Goal: Task Accomplishment & Management: Use online tool/utility

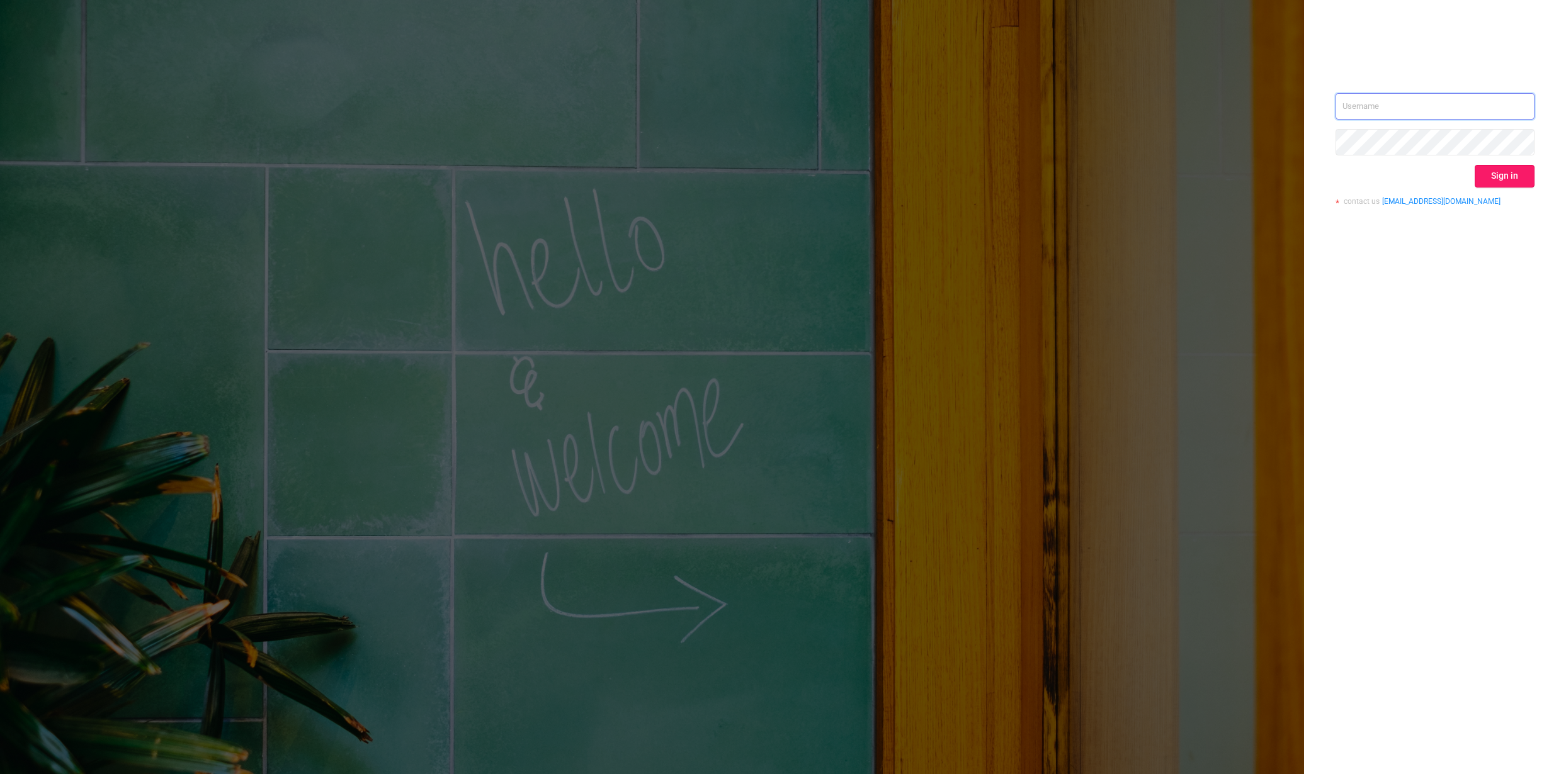
type input "[PERSON_NAME][EMAIL_ADDRESS][DOMAIN_NAME]"
click at [1498, 175] on button "Sign in" at bounding box center [1504, 176] width 60 height 23
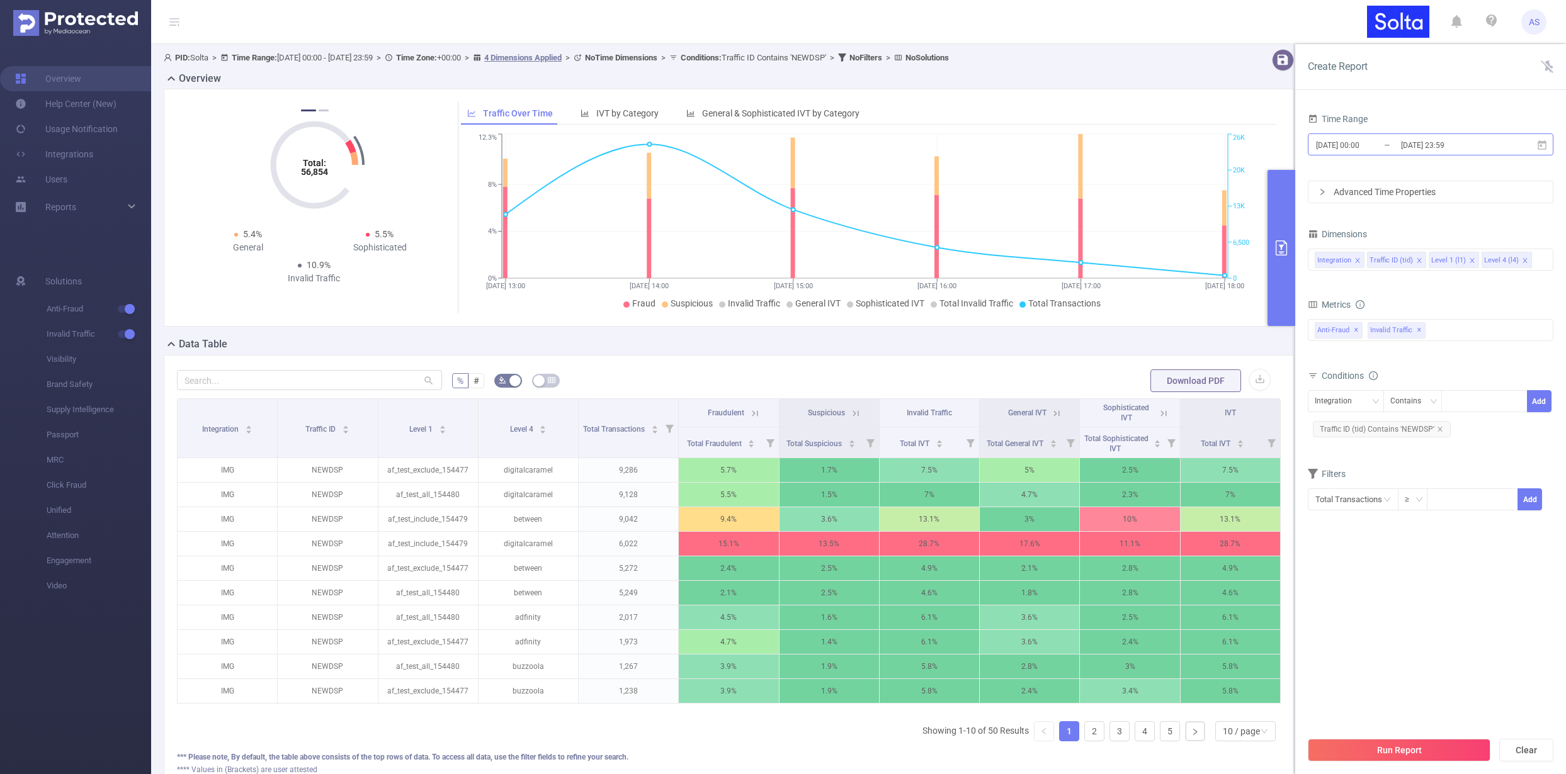
click at [1408, 140] on input "[DATE] 23:59" at bounding box center [1450, 145] width 102 height 17
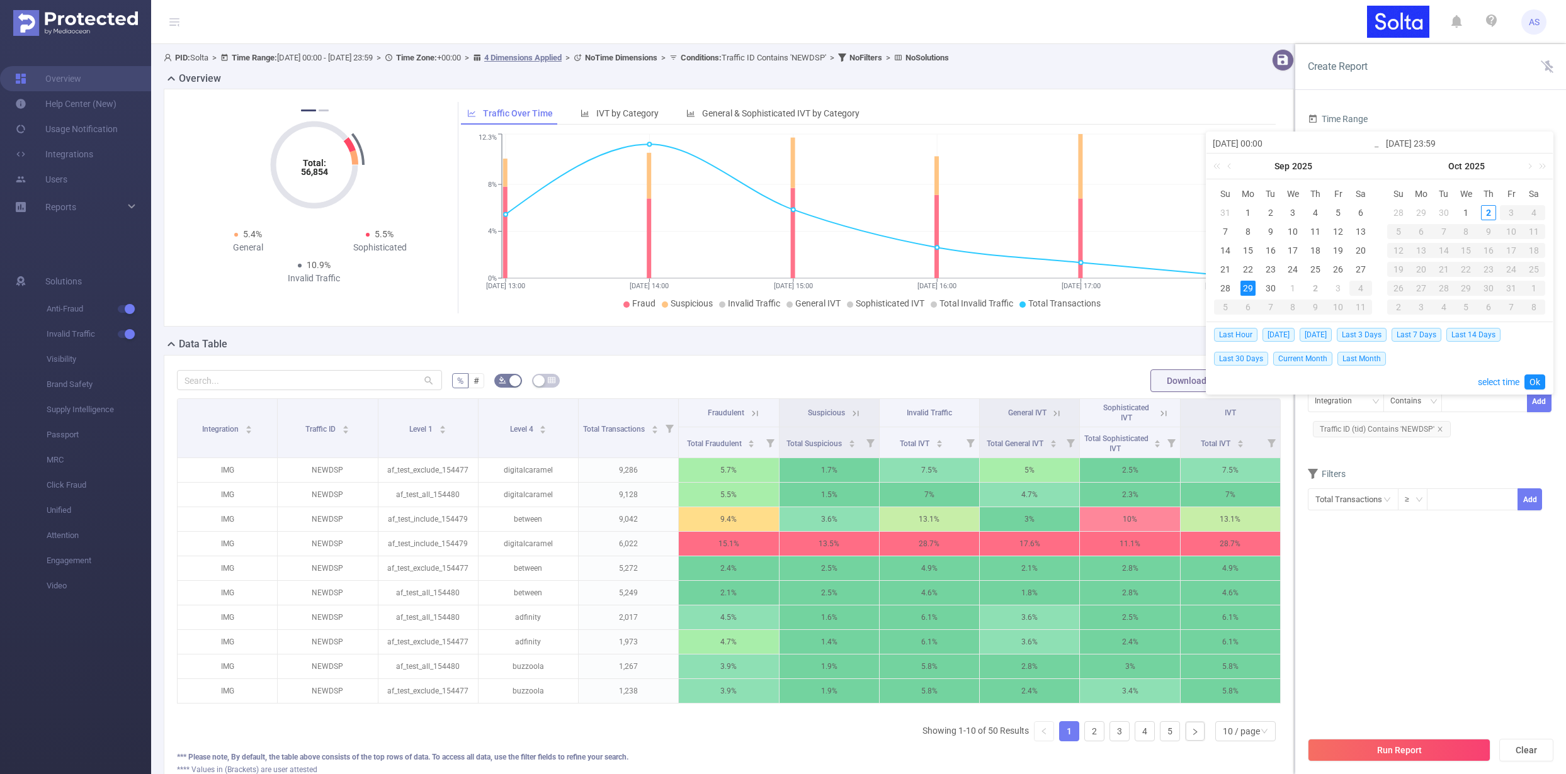
click at [1245, 288] on div "29" at bounding box center [1247, 288] width 15 height 15
click at [1489, 211] on div "2" at bounding box center [1488, 212] width 15 height 15
type input "2025-10-02 23:59"
click at [1537, 381] on link "Ok" at bounding box center [1534, 382] width 21 height 15
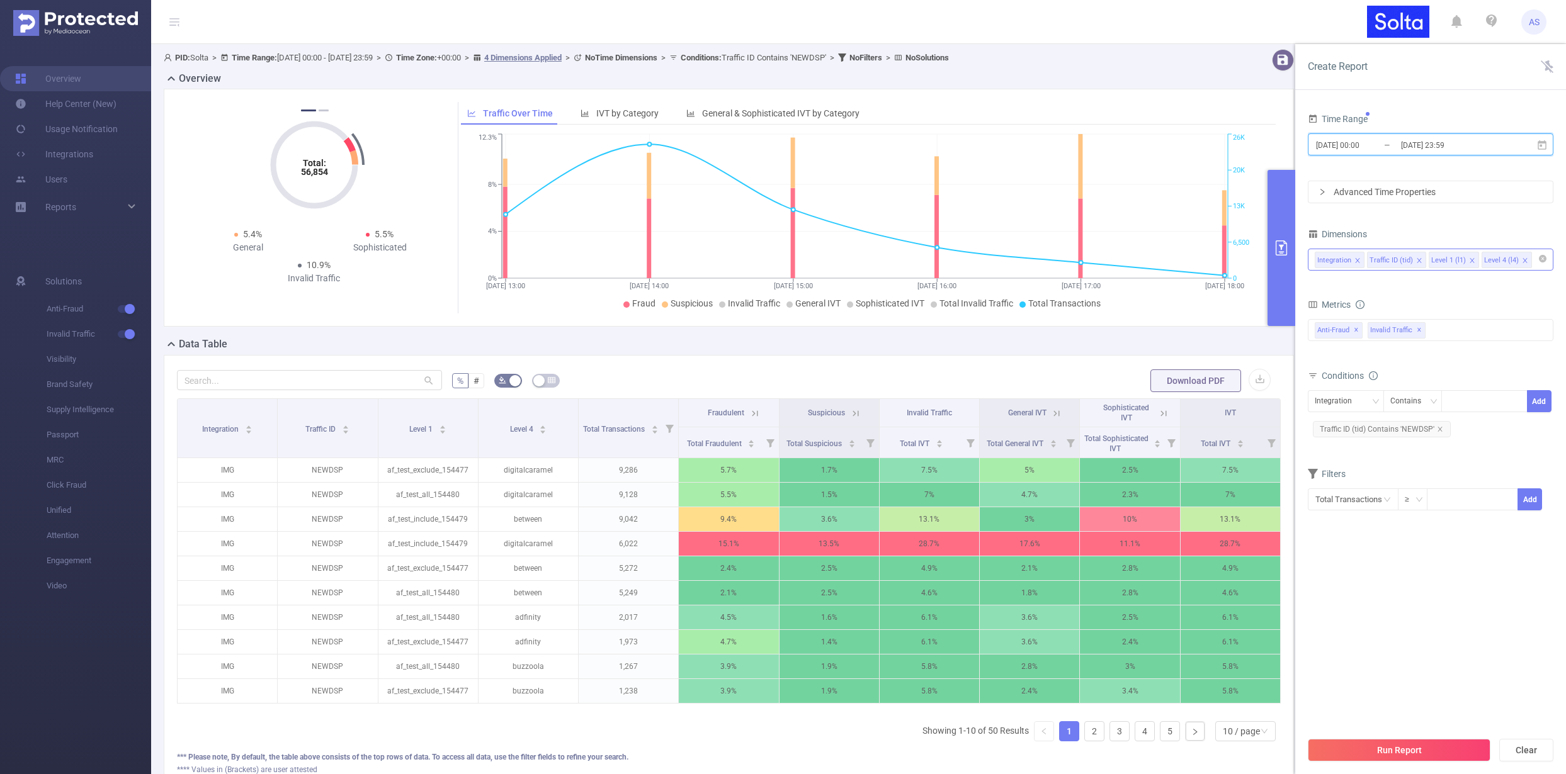
click at [1522, 260] on icon "icon: close" at bounding box center [1524, 260] width 4 height 4
click at [1386, 750] on button "Run Report" at bounding box center [1398, 750] width 183 height 23
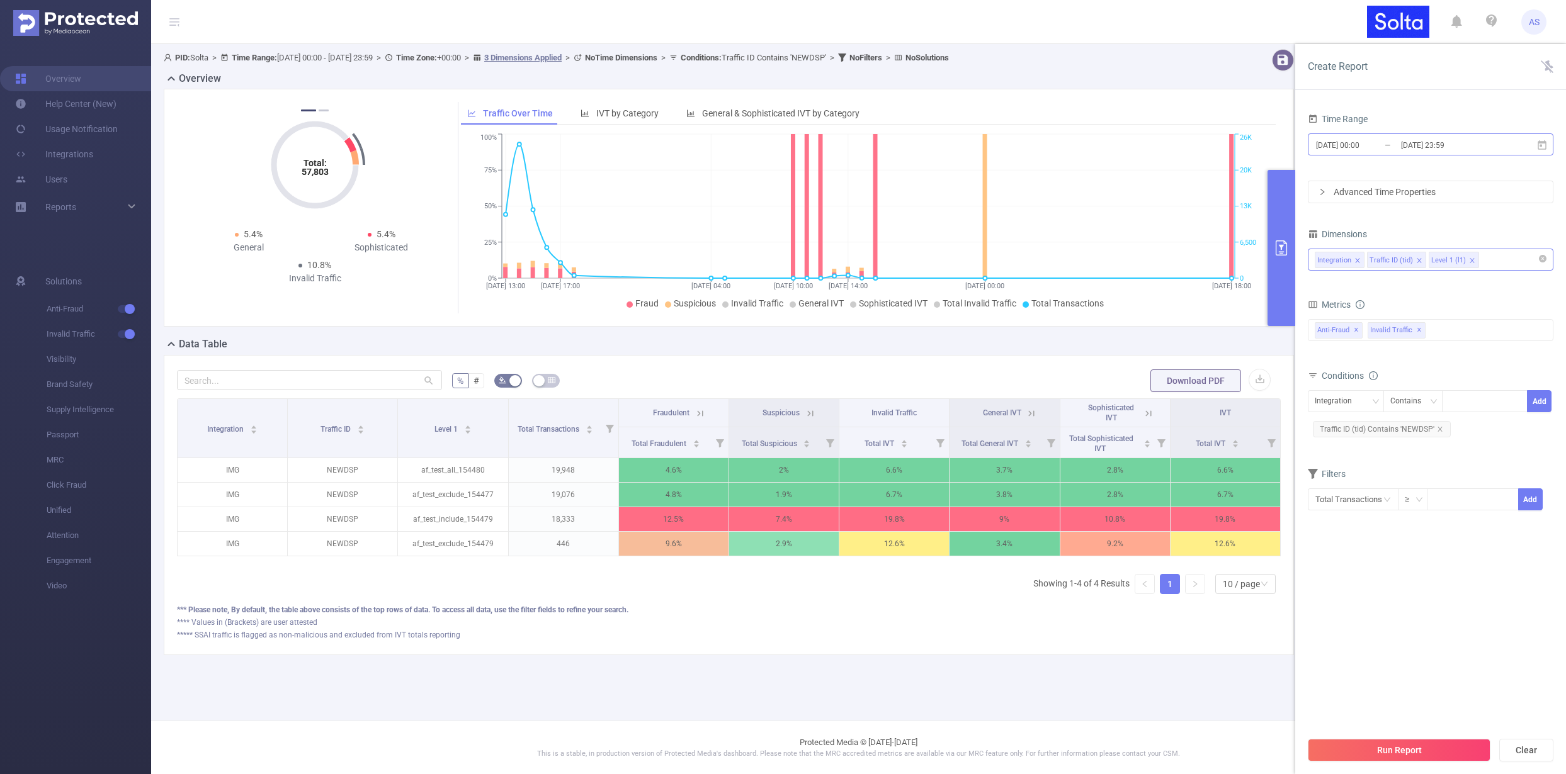
click at [1485, 145] on input "2025-10-02 23:59" at bounding box center [1450, 145] width 102 height 17
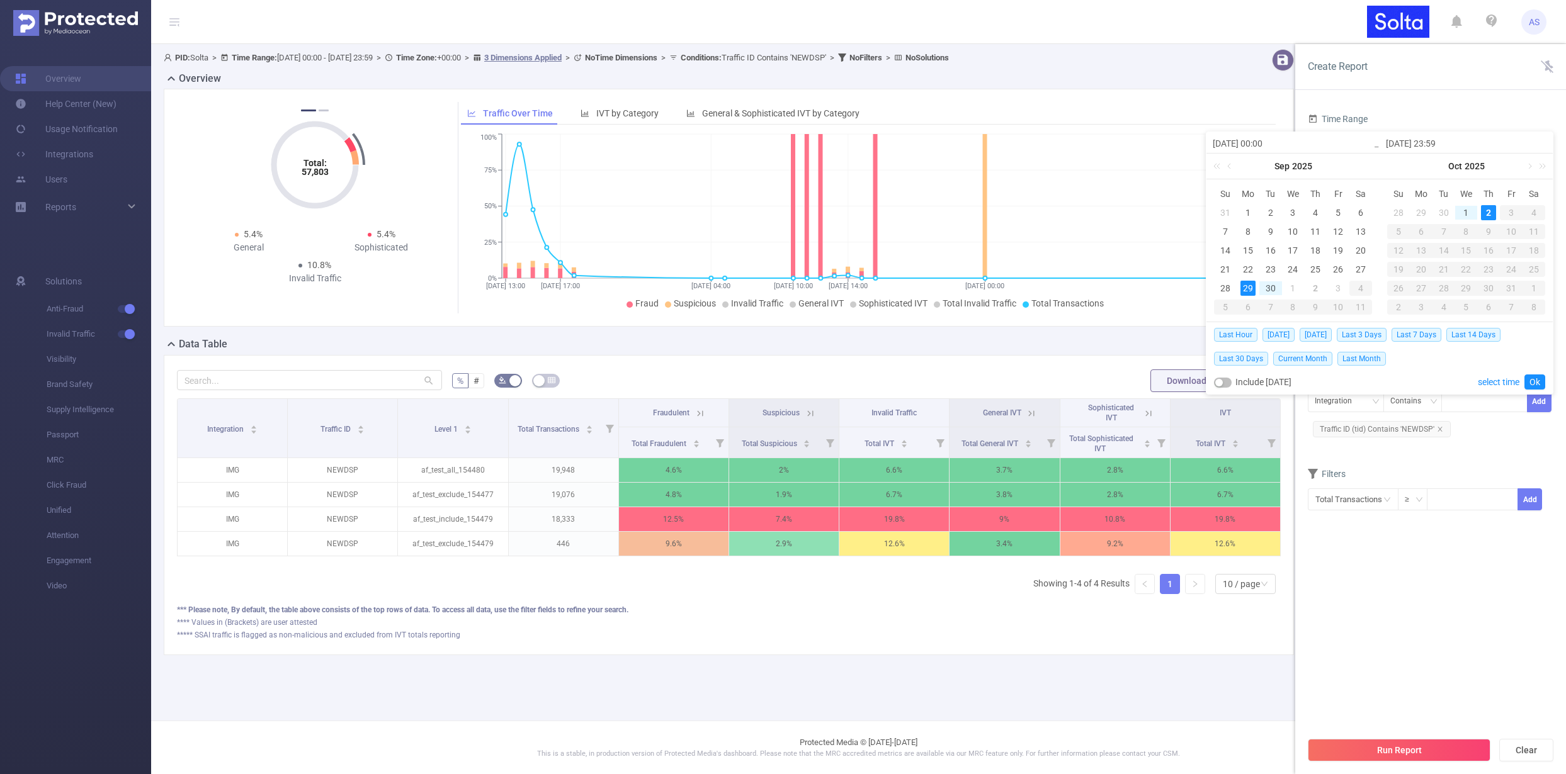
click at [1246, 288] on div "29" at bounding box center [1247, 288] width 15 height 15
click at [1247, 288] on div "29" at bounding box center [1247, 288] width 15 height 15
type input "[DATE] 23:59"
click at [1540, 382] on link "Ok" at bounding box center [1534, 382] width 21 height 15
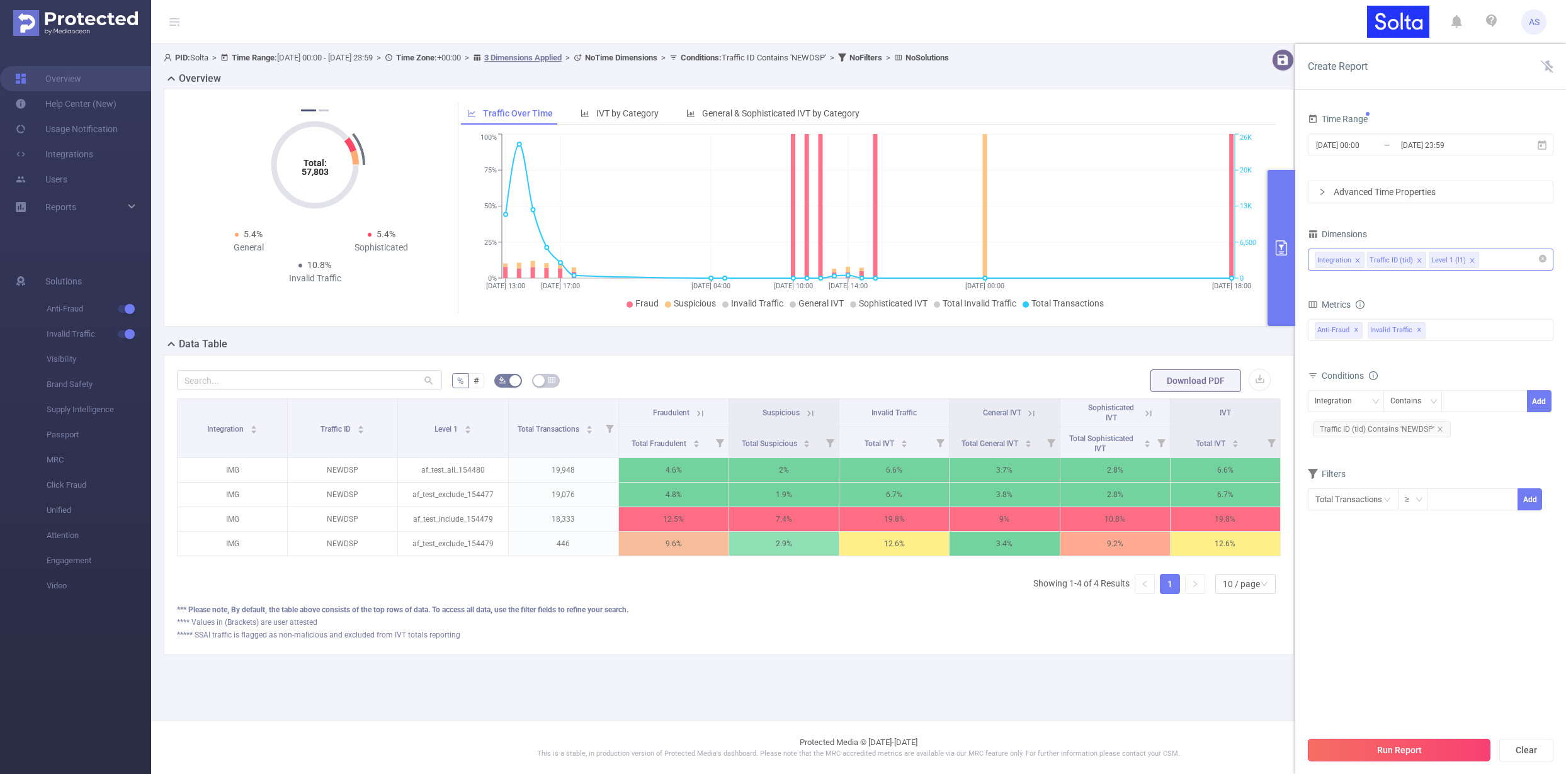
click at [1363, 752] on button "Run Report" at bounding box center [1398, 750] width 183 height 23
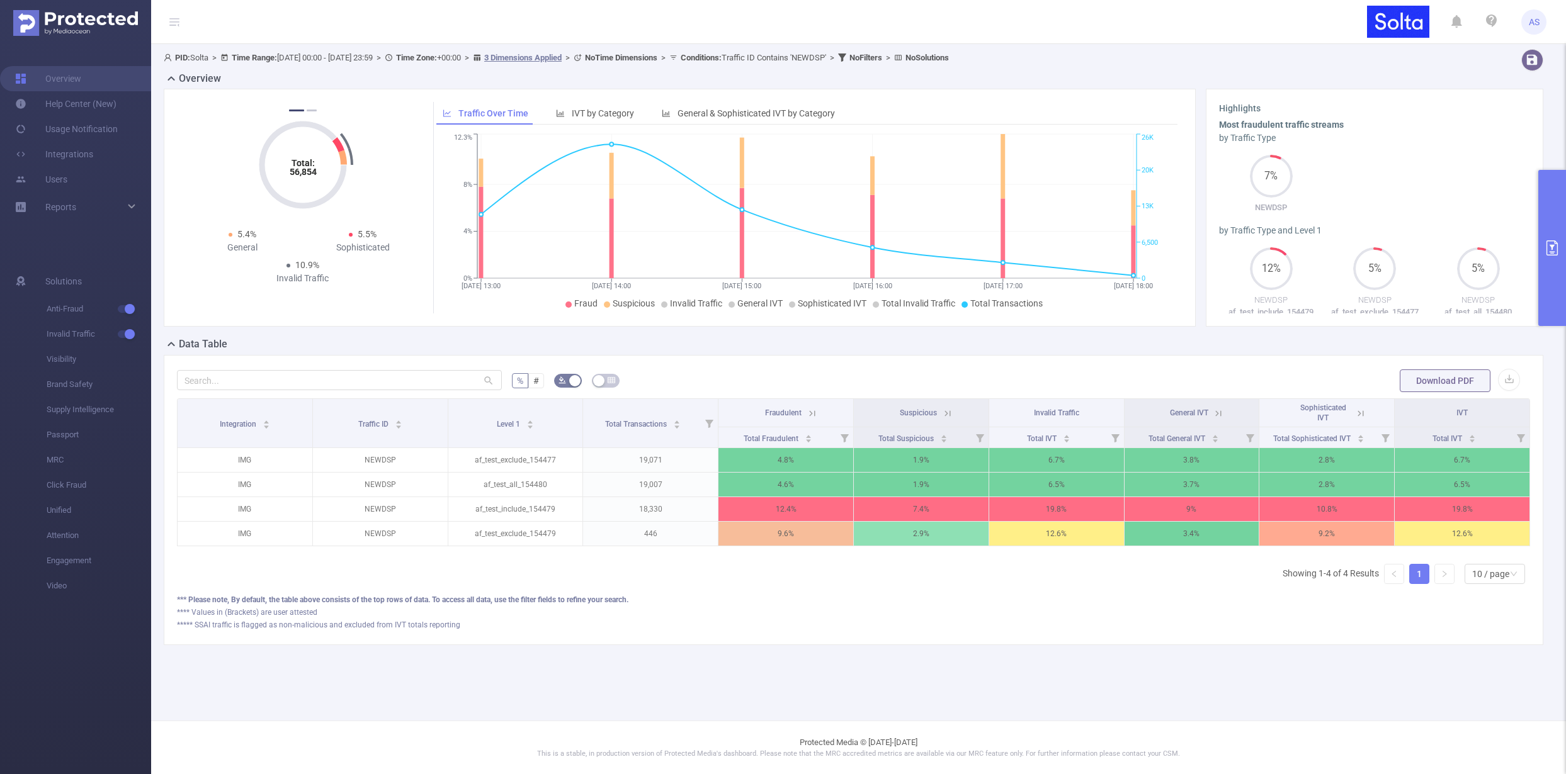
click at [848, 644] on div "% # Download PDF Integration Traffic ID Level 1 Total Transactions Fraudulent S…" at bounding box center [853, 500] width 1379 height 290
drag, startPoint x: 520, startPoint y: 530, endPoint x: 527, endPoint y: 531, distance: 7.0
click at [527, 531] on p "af_test_exclude_154479" at bounding box center [515, 534] width 135 height 24
click at [487, 511] on p "af_test_include_154479" at bounding box center [515, 509] width 135 height 24
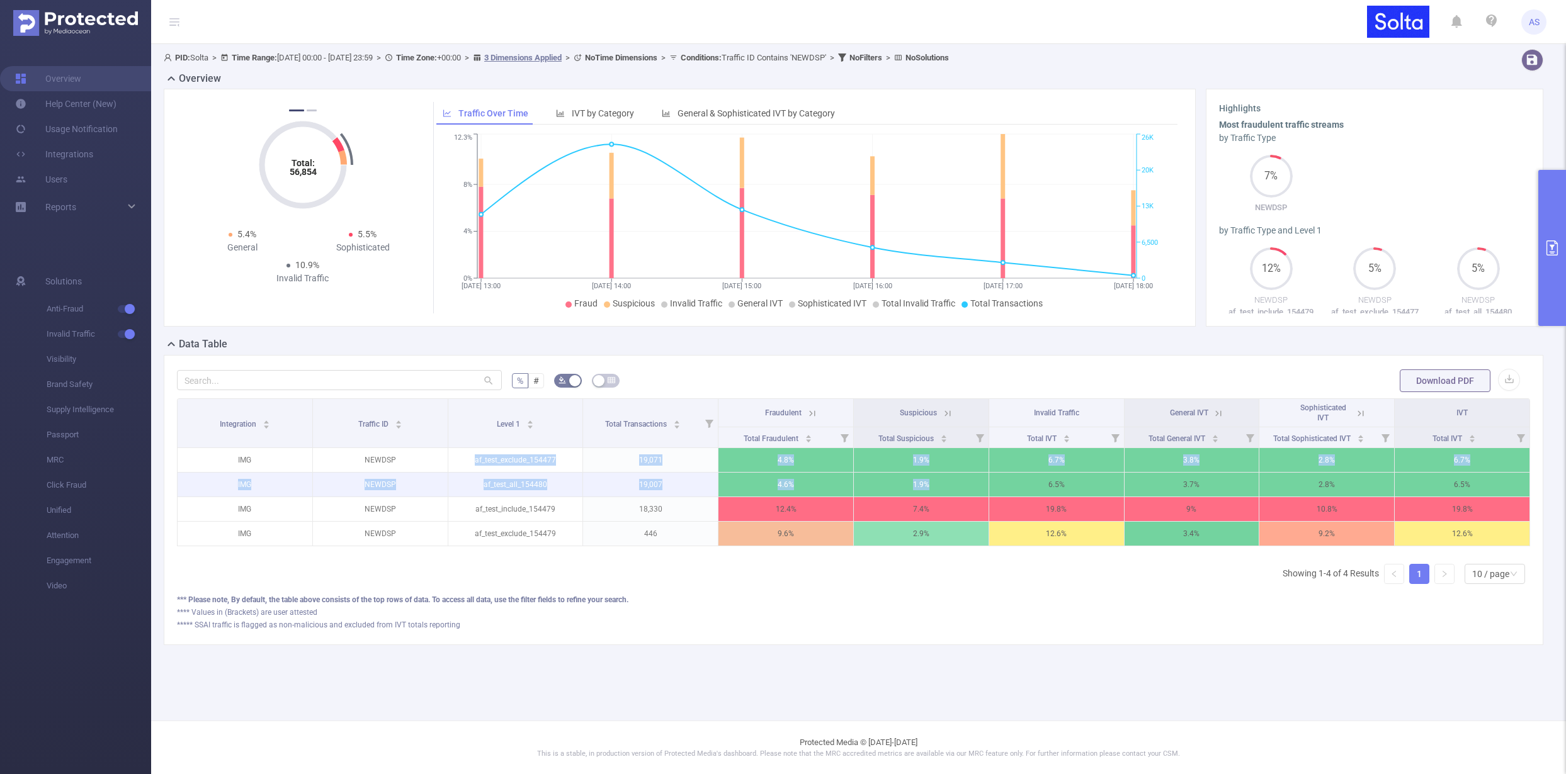
drag, startPoint x: 472, startPoint y: 453, endPoint x: 817, endPoint y: 493, distance: 347.9
click at [854, 495] on tbody "IMG NEWDSP af_test_exclude_154477 19,071 4.8% 1.9% 6.7% 3.8% 2.8% 6.7% IMG NEWD…" at bounding box center [854, 497] width 1352 height 98
click at [514, 488] on p "af_test_all_154480" at bounding box center [515, 485] width 135 height 24
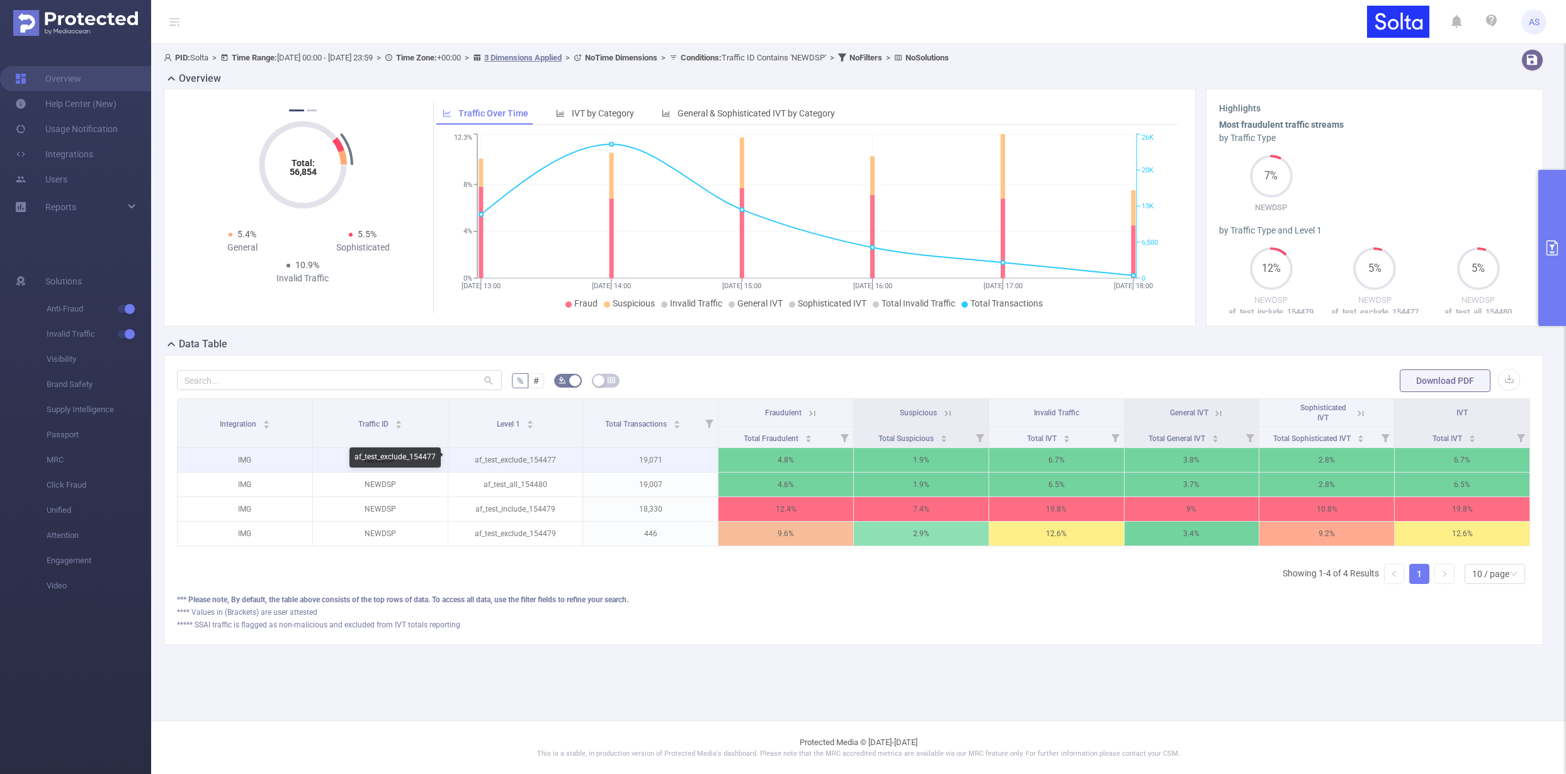
click at [507, 458] on p "af_test_exclude_154477" at bounding box center [515, 460] width 135 height 24
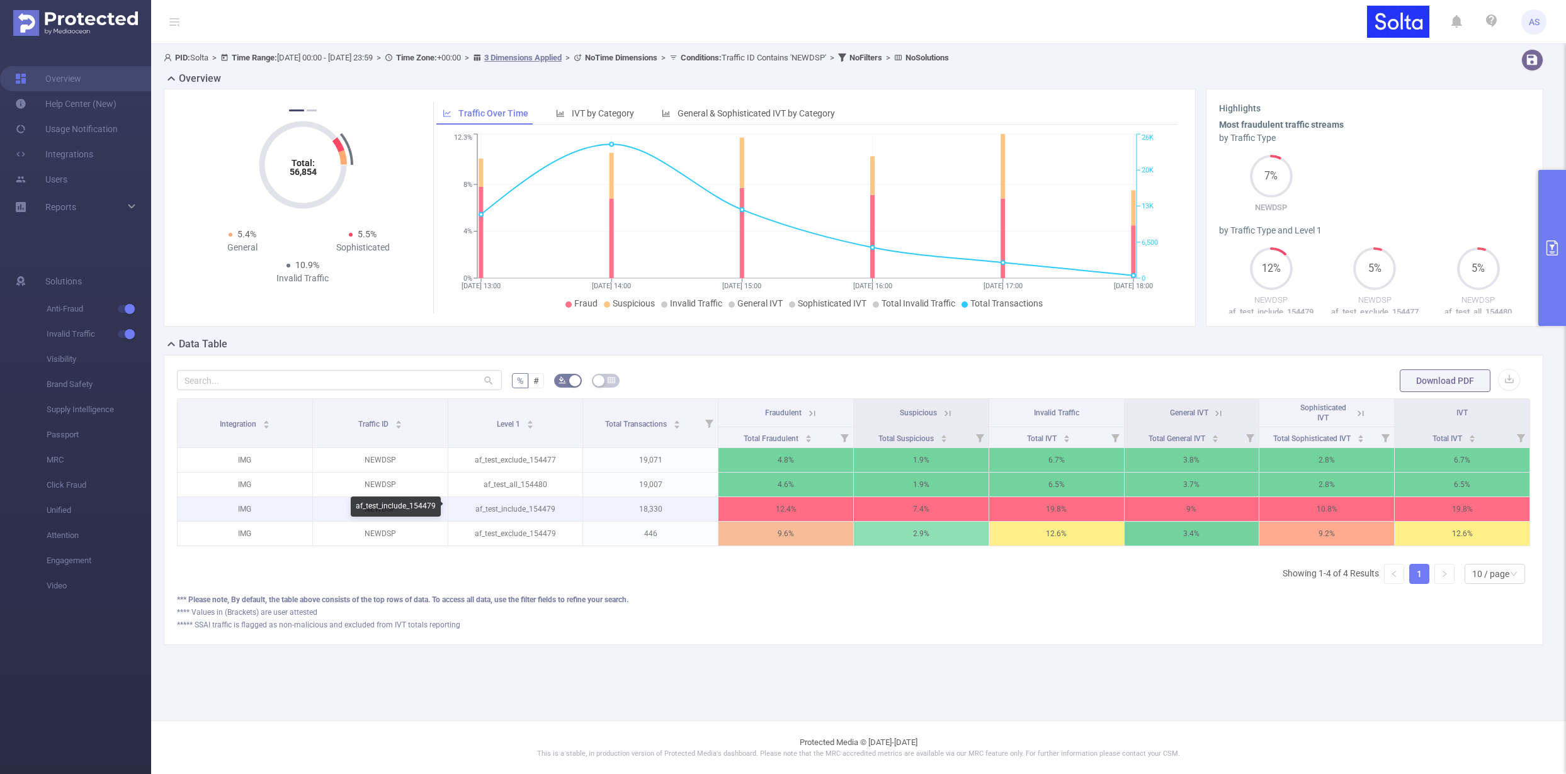
click at [508, 507] on p "af_test_include_154479" at bounding box center [515, 509] width 135 height 24
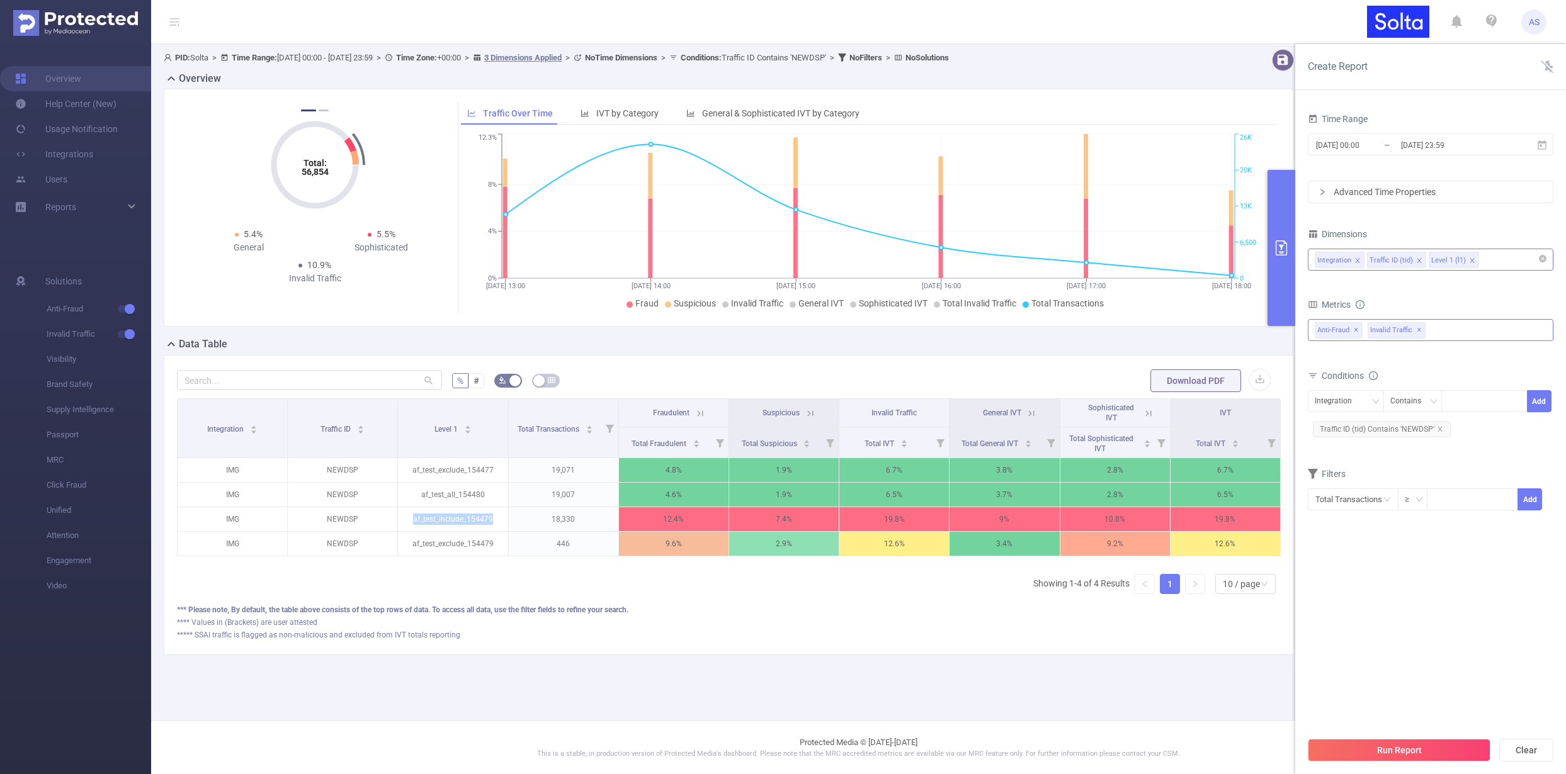
click at [1447, 331] on div "Anti-Fraud ✕ Invalid Traffic ✕" at bounding box center [1430, 330] width 246 height 22
click at [1404, 585] on section "Time Range 2025-09-29 00:00 _ 2025-09-29 23:59 Advanced Time Properties Dimensi…" at bounding box center [1430, 420] width 246 height 620
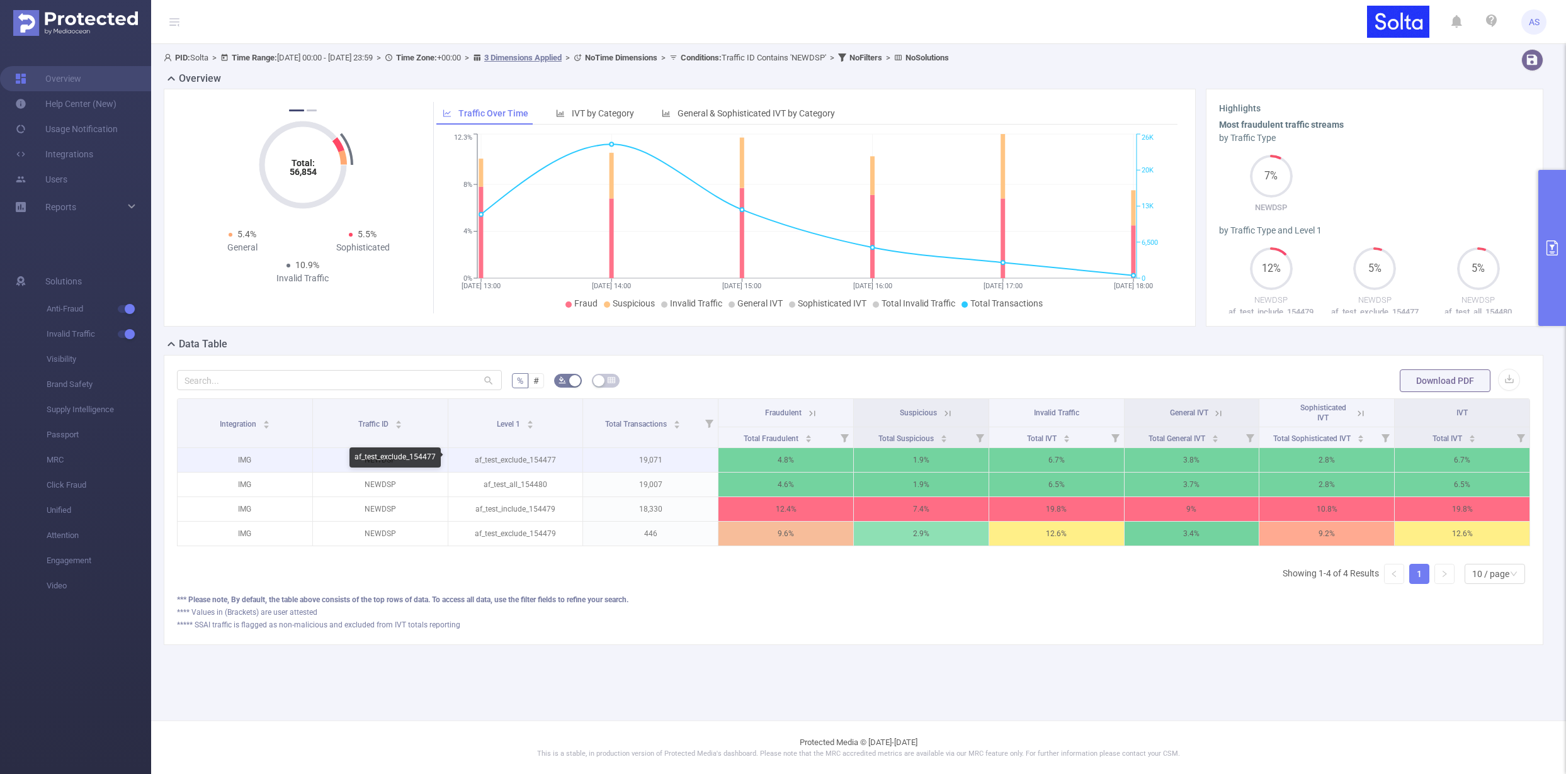
click at [520, 462] on p "af_test_exclude_154477" at bounding box center [515, 460] width 135 height 24
click at [520, 461] on p "af_test_exclude_154477" at bounding box center [515, 460] width 135 height 24
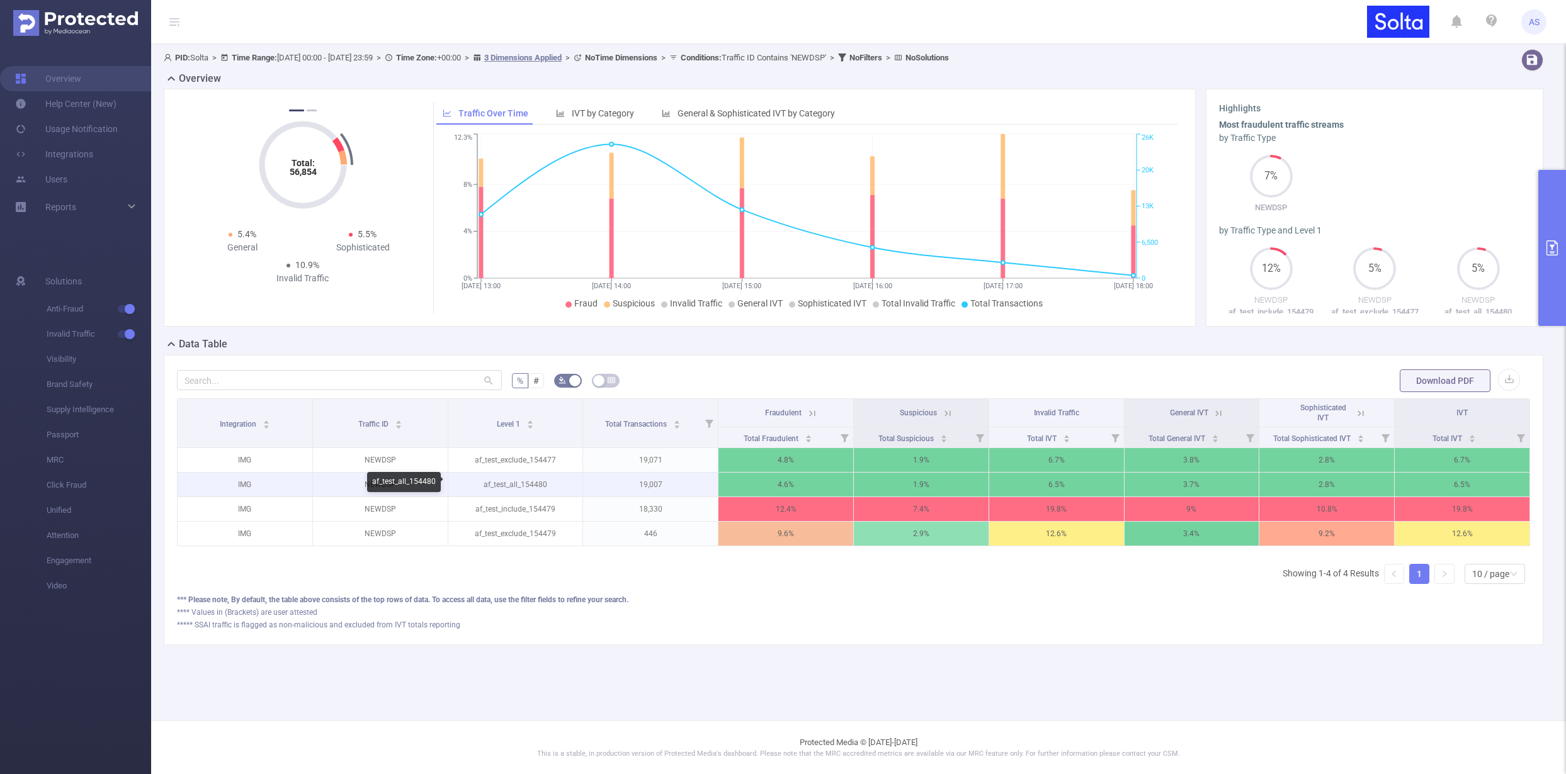
click at [519, 481] on p "af_test_all_154480" at bounding box center [515, 485] width 135 height 24
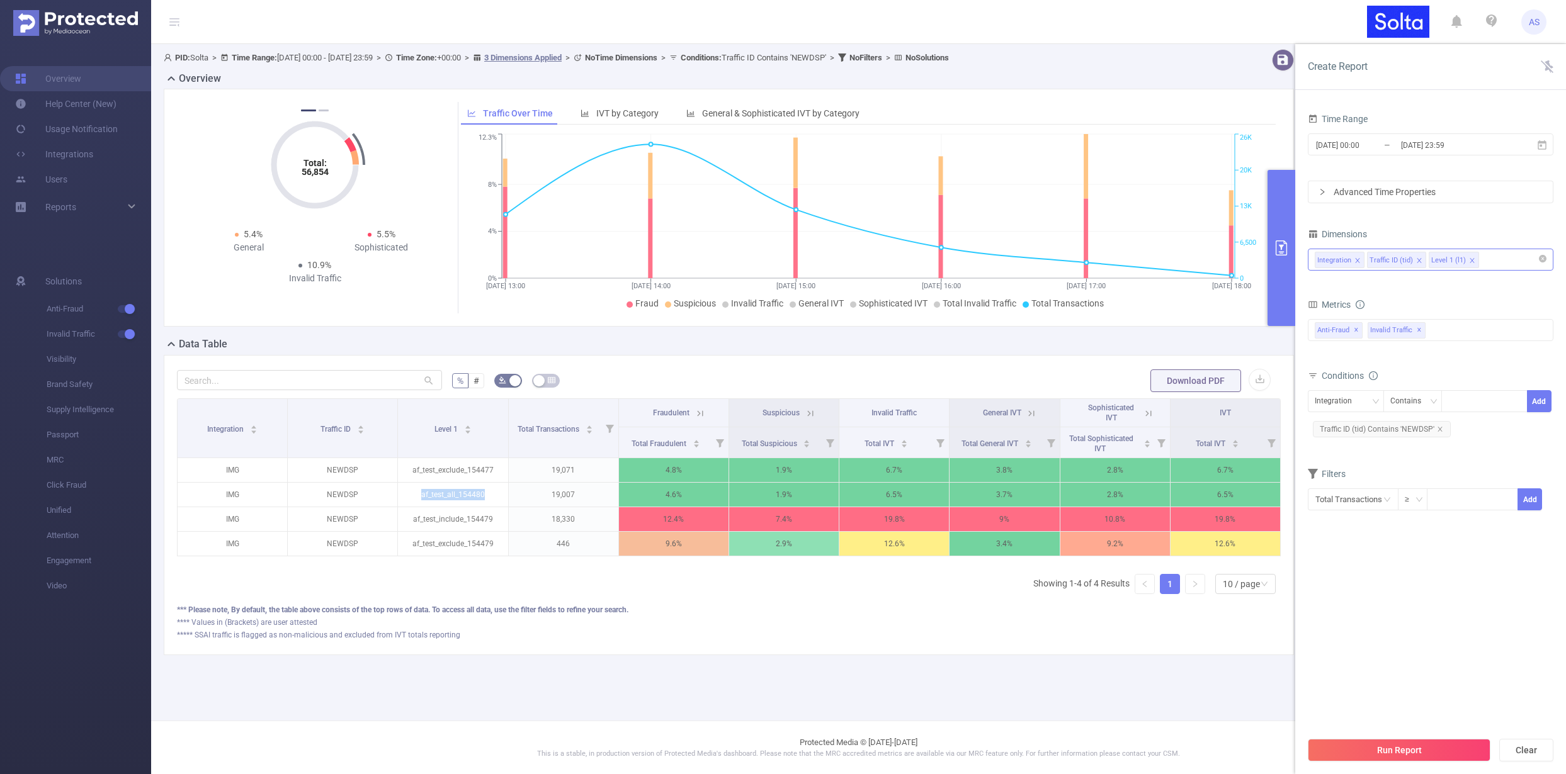
click at [1497, 261] on div "Integration Traffic ID (tid) Level 1 (l1)" at bounding box center [1430, 259] width 232 height 21
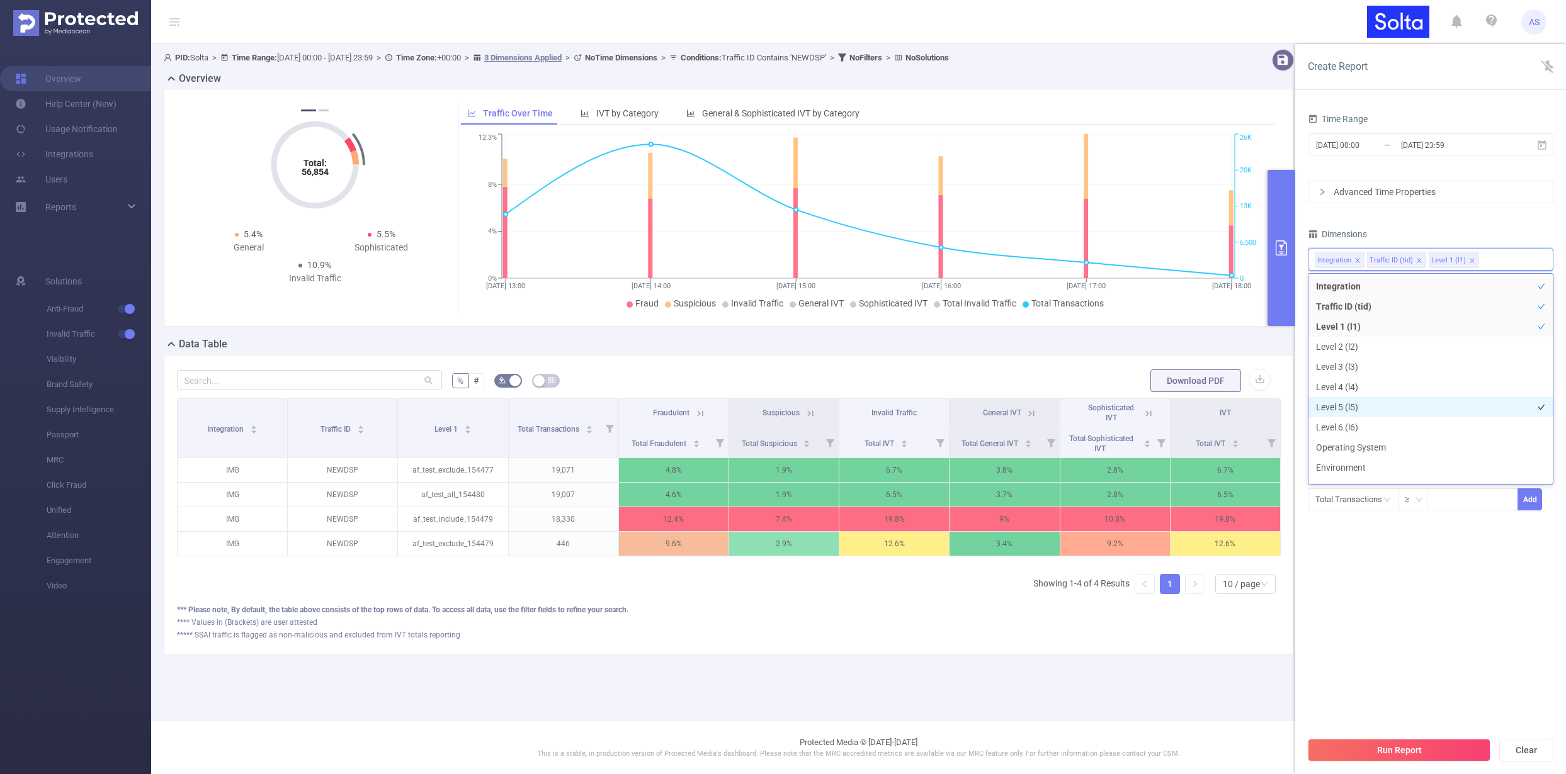
click at [1345, 406] on li "Level 5 (l5)" at bounding box center [1430, 407] width 244 height 20
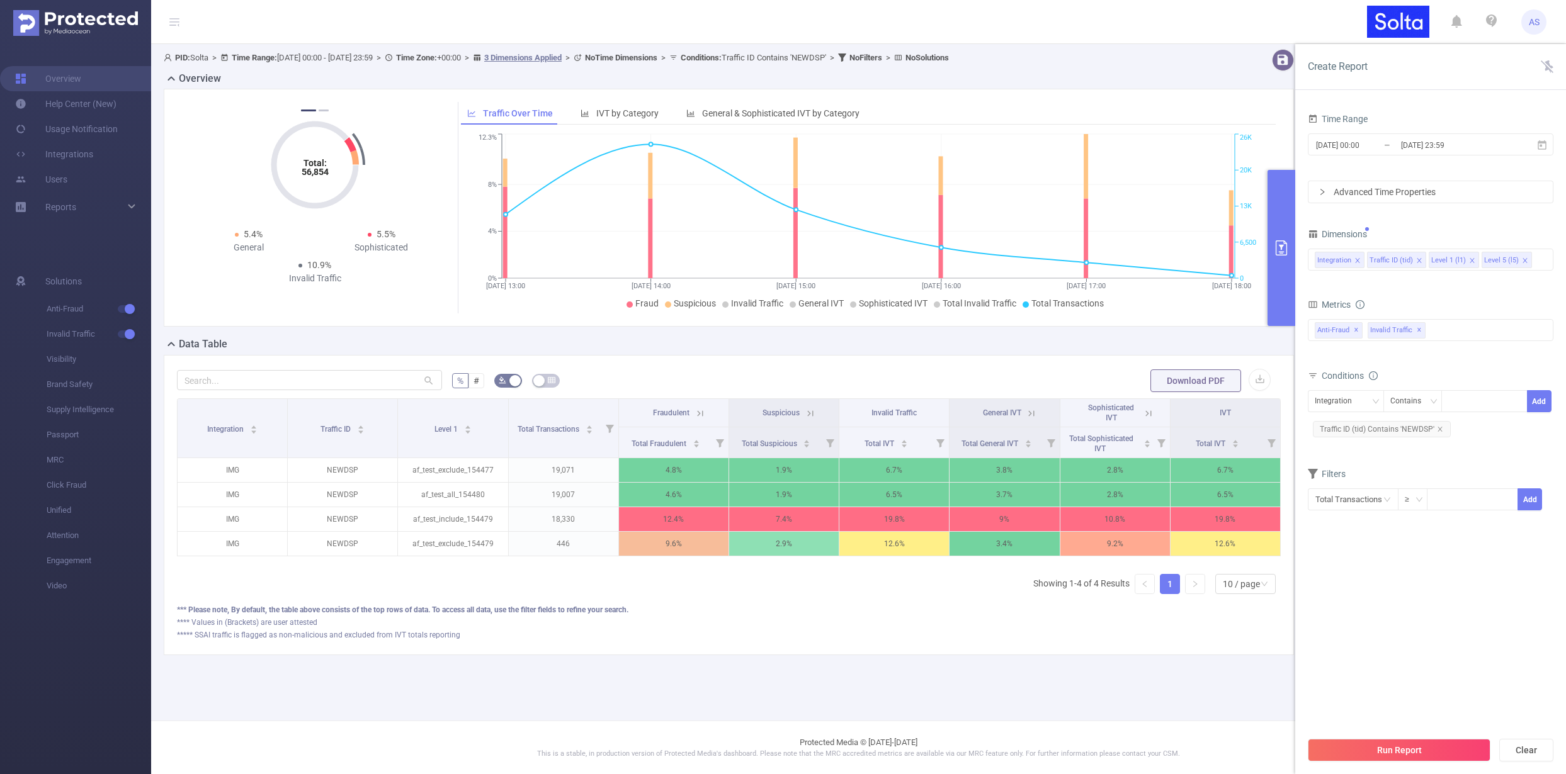
click at [1452, 584] on section "Time Range 2025-09-29 00:00 _ 2025-09-29 23:59 Advanced Time Properties Dimensi…" at bounding box center [1430, 420] width 246 height 620
click at [1397, 754] on button "Run Report" at bounding box center [1398, 750] width 183 height 23
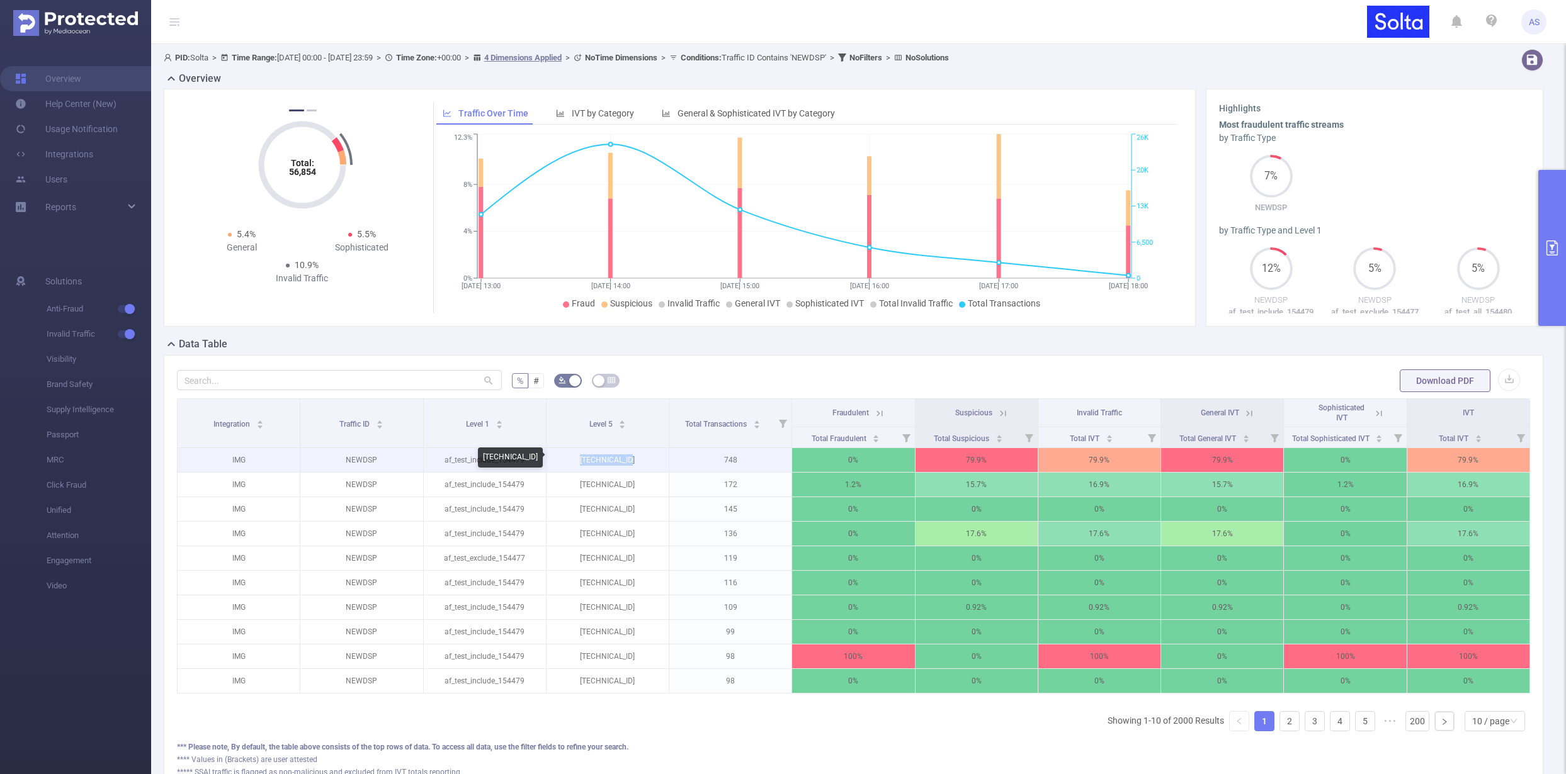
drag, startPoint x: 581, startPoint y: 458, endPoint x: 641, endPoint y: 463, distance: 60.1
click at [641, 463] on p "91.238.248.31" at bounding box center [607, 460] width 122 height 24
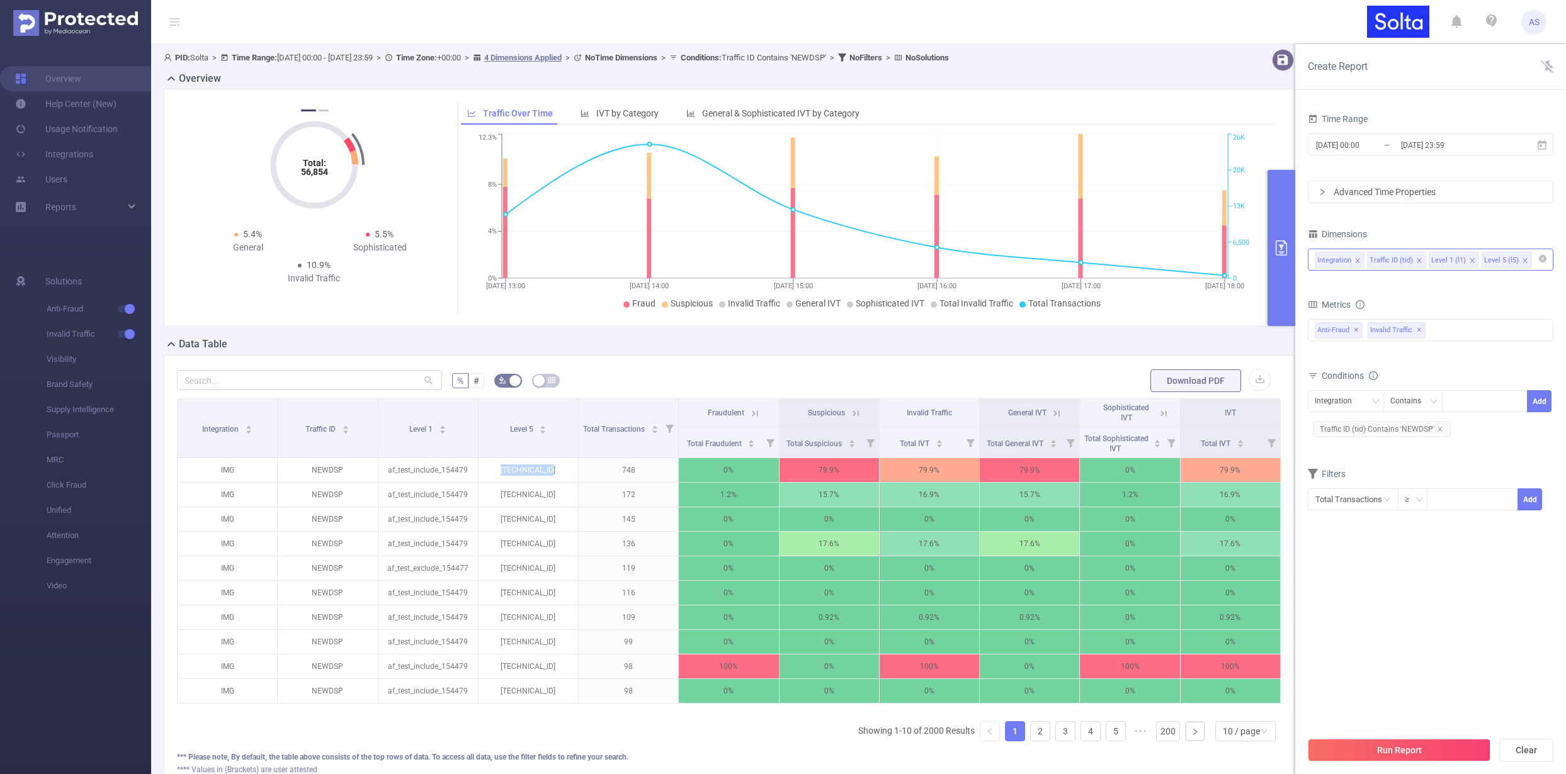
click at [1536, 265] on div "Integration Traffic ID (tid) Level 1 (l1) Level 5 (l5)" at bounding box center [1430, 259] width 232 height 21
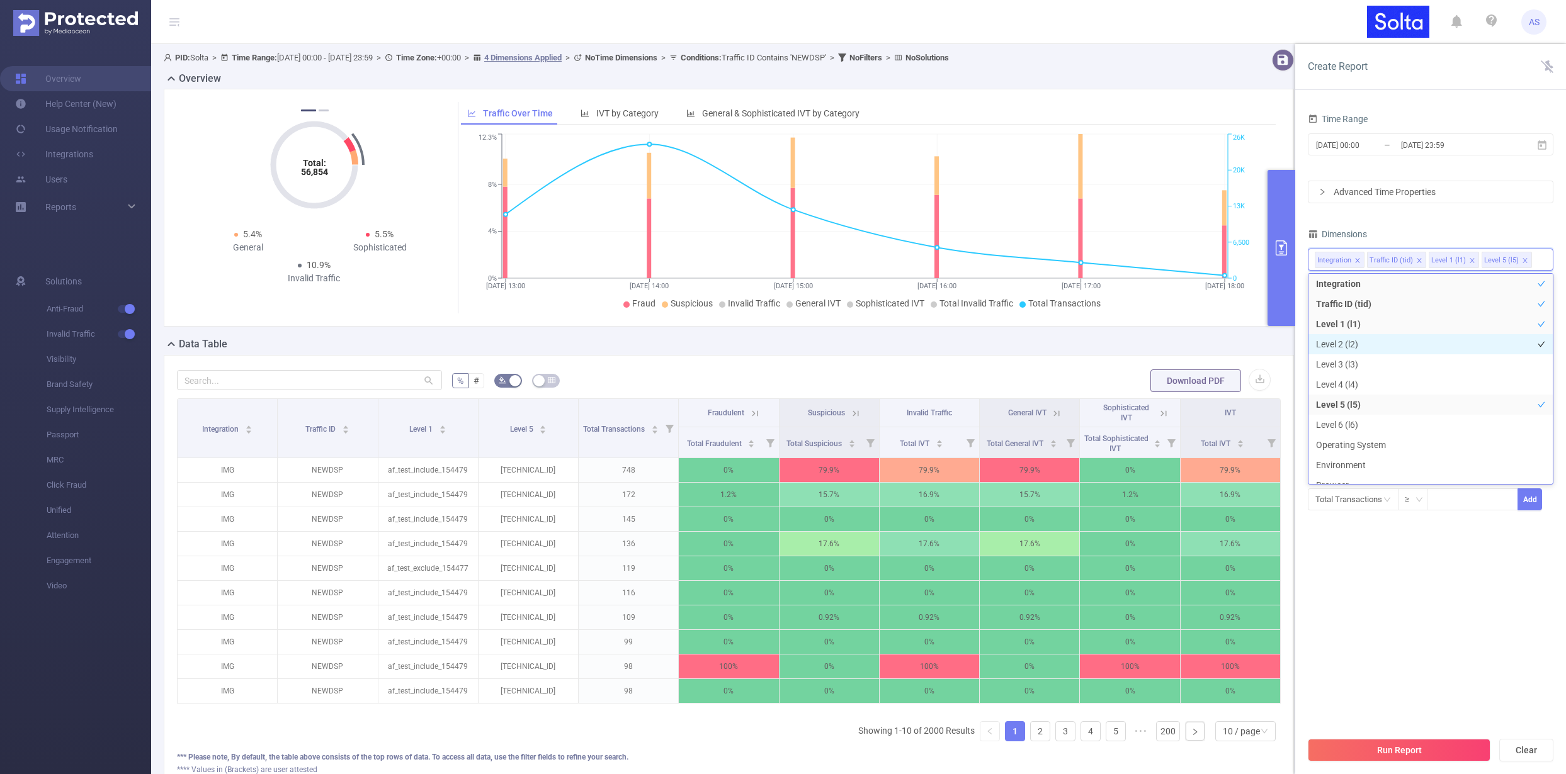
click at [1373, 340] on li "Level 2 (l2)" at bounding box center [1430, 344] width 244 height 20
click at [1447, 659] on section "Time Range 2025-09-29 00:00 _ 2025-09-29 23:59 Advanced Time Properties Dimensi…" at bounding box center [1430, 420] width 246 height 620
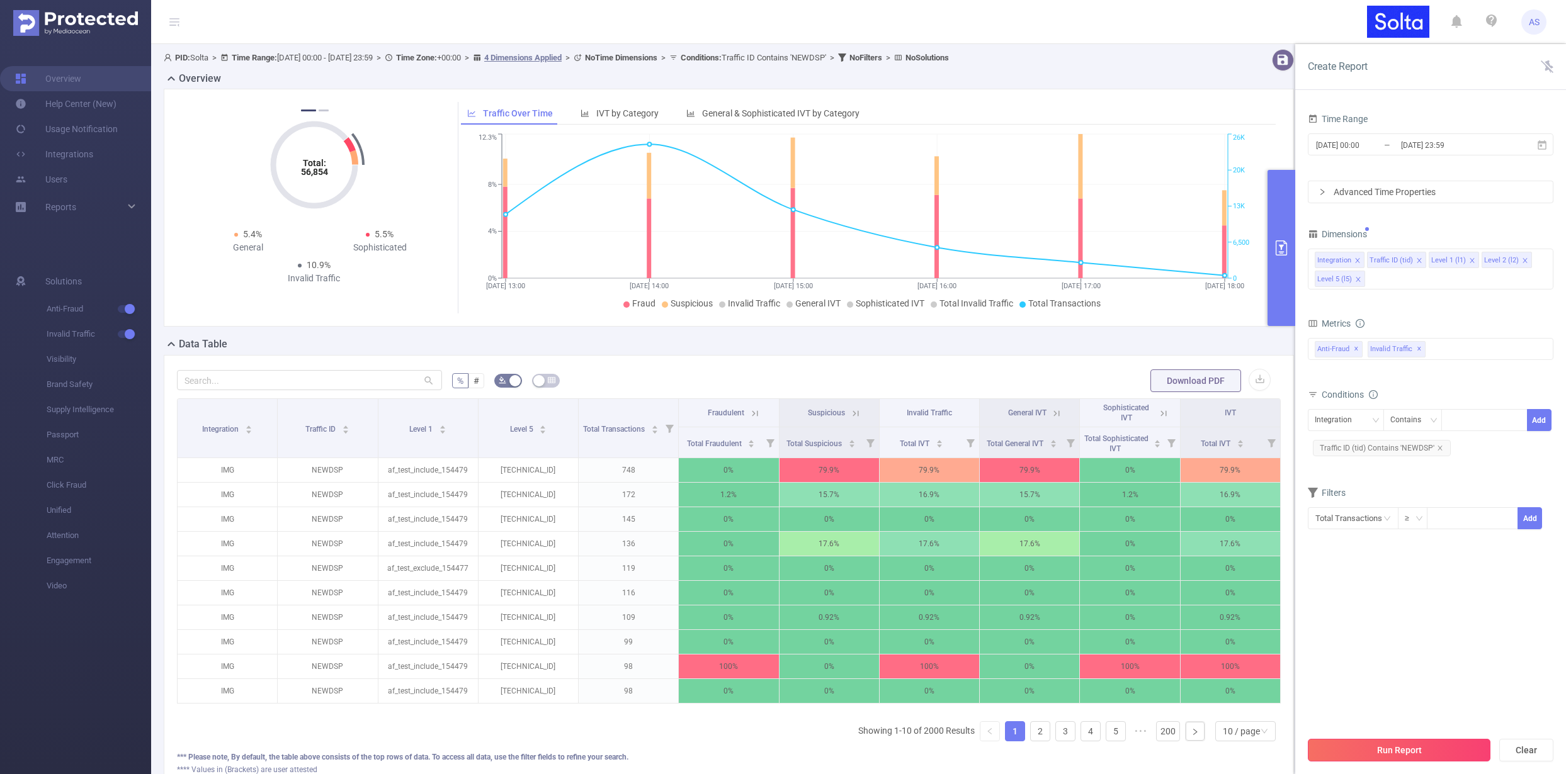
click at [1438, 751] on button "Run Report" at bounding box center [1398, 750] width 183 height 23
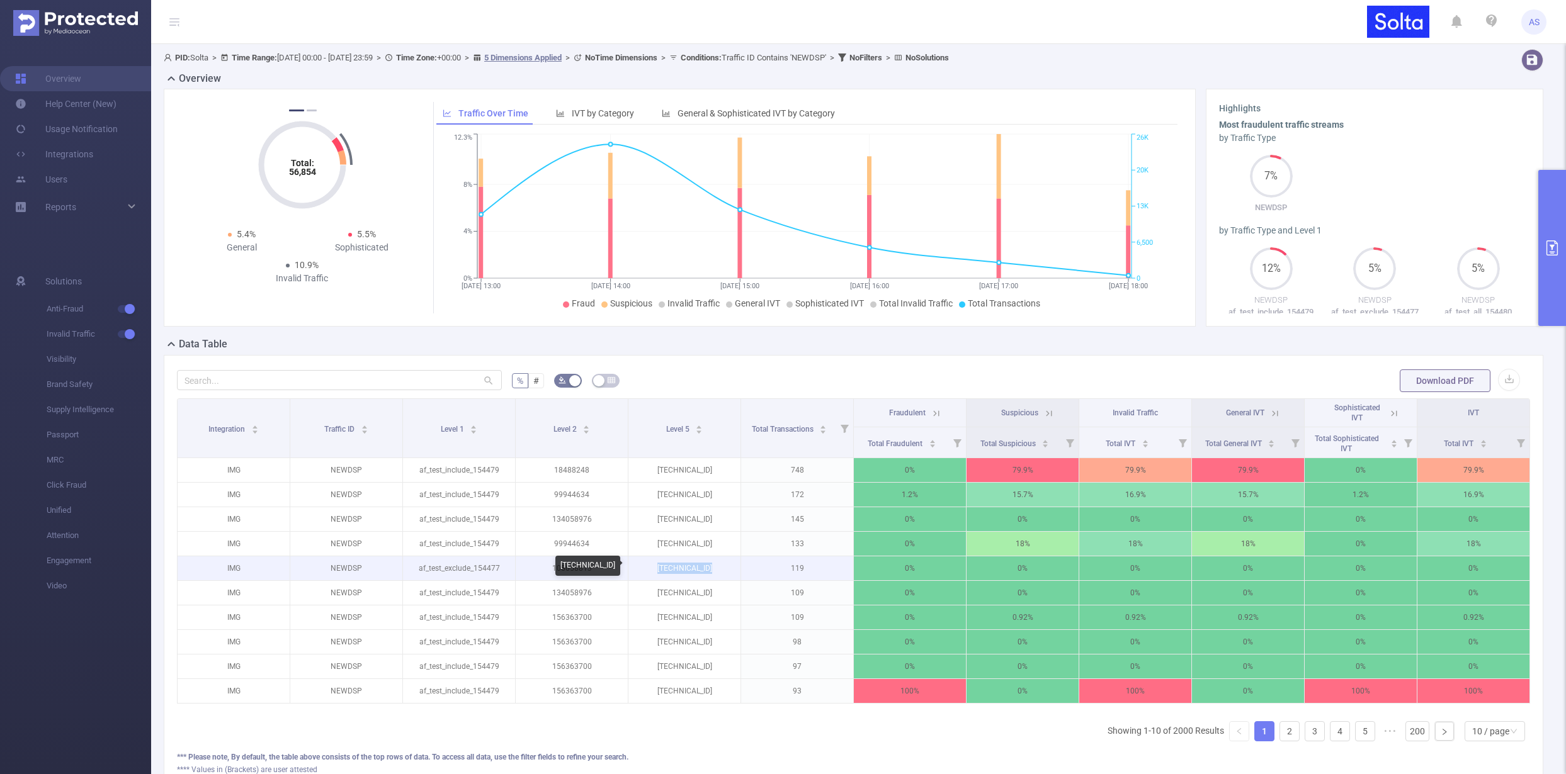
drag, startPoint x: 658, startPoint y: 567, endPoint x: 721, endPoint y: 571, distance: 63.1
click at [721, 571] on p "185.57.236.149" at bounding box center [684, 568] width 112 height 24
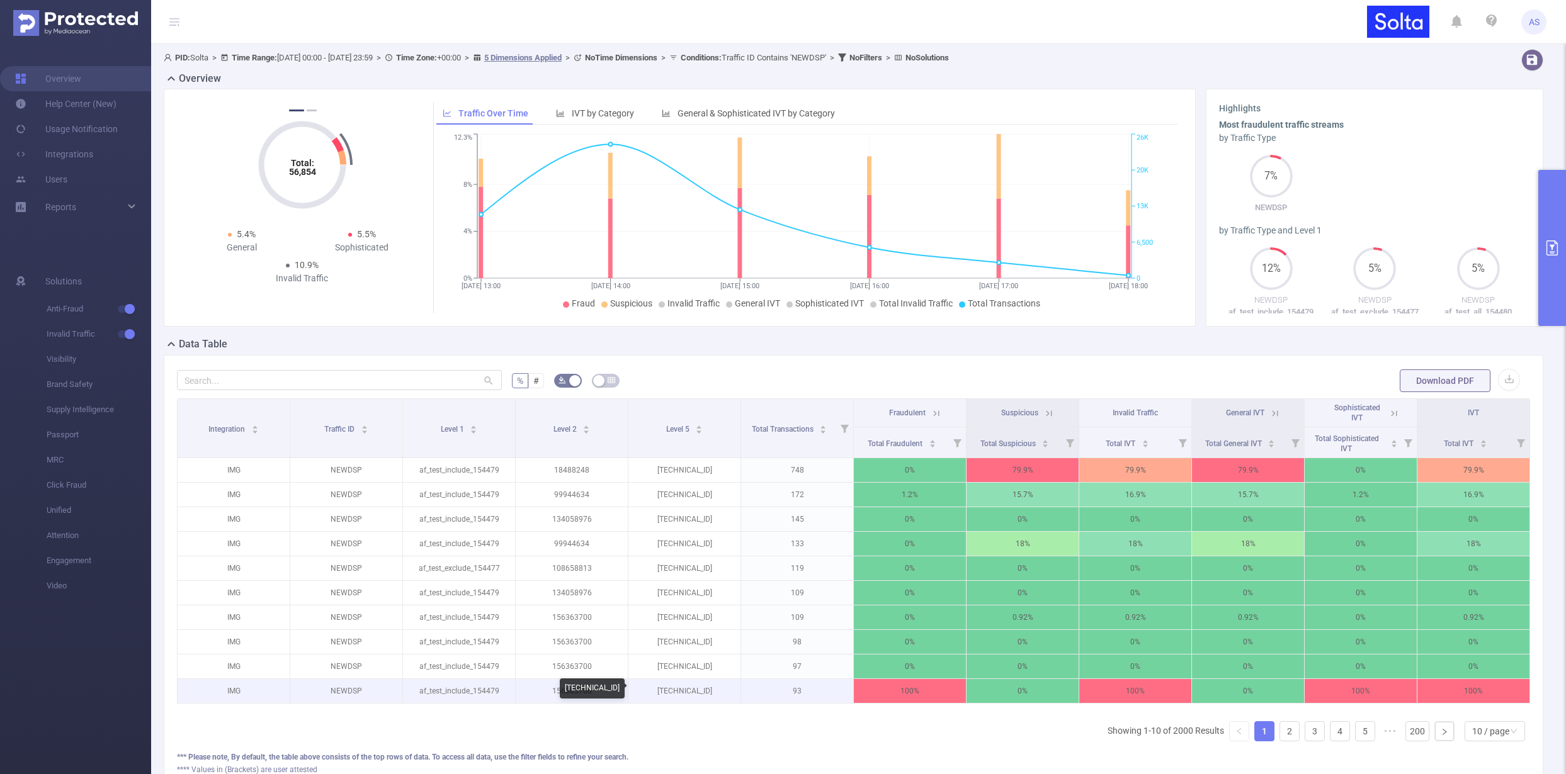
click at [692, 689] on p "80.83.234.232" at bounding box center [684, 691] width 112 height 24
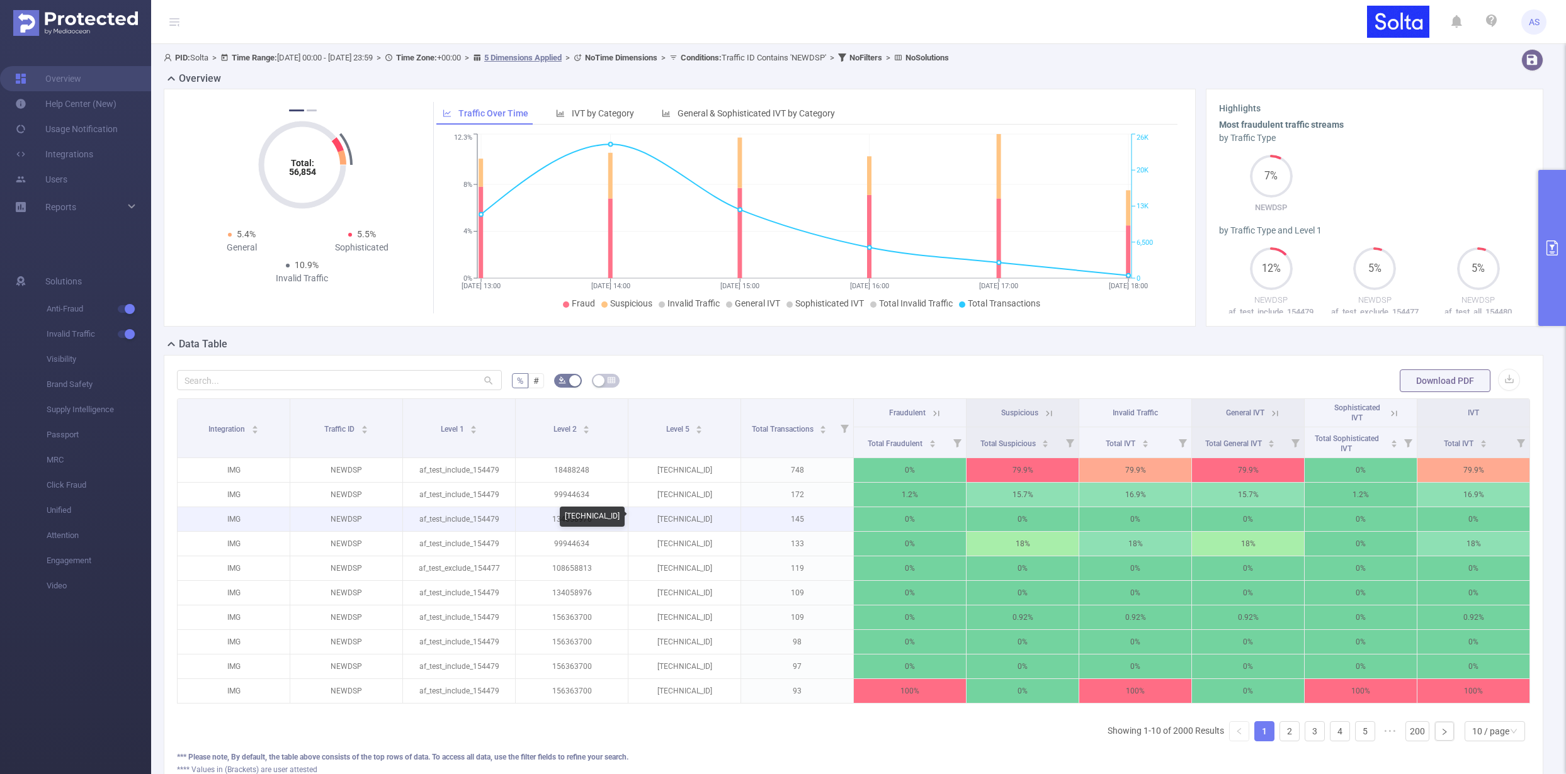
click at [683, 517] on p "5.149.159.185" at bounding box center [684, 519] width 112 height 24
click at [683, 516] on p "5.149.159.185" at bounding box center [684, 519] width 112 height 24
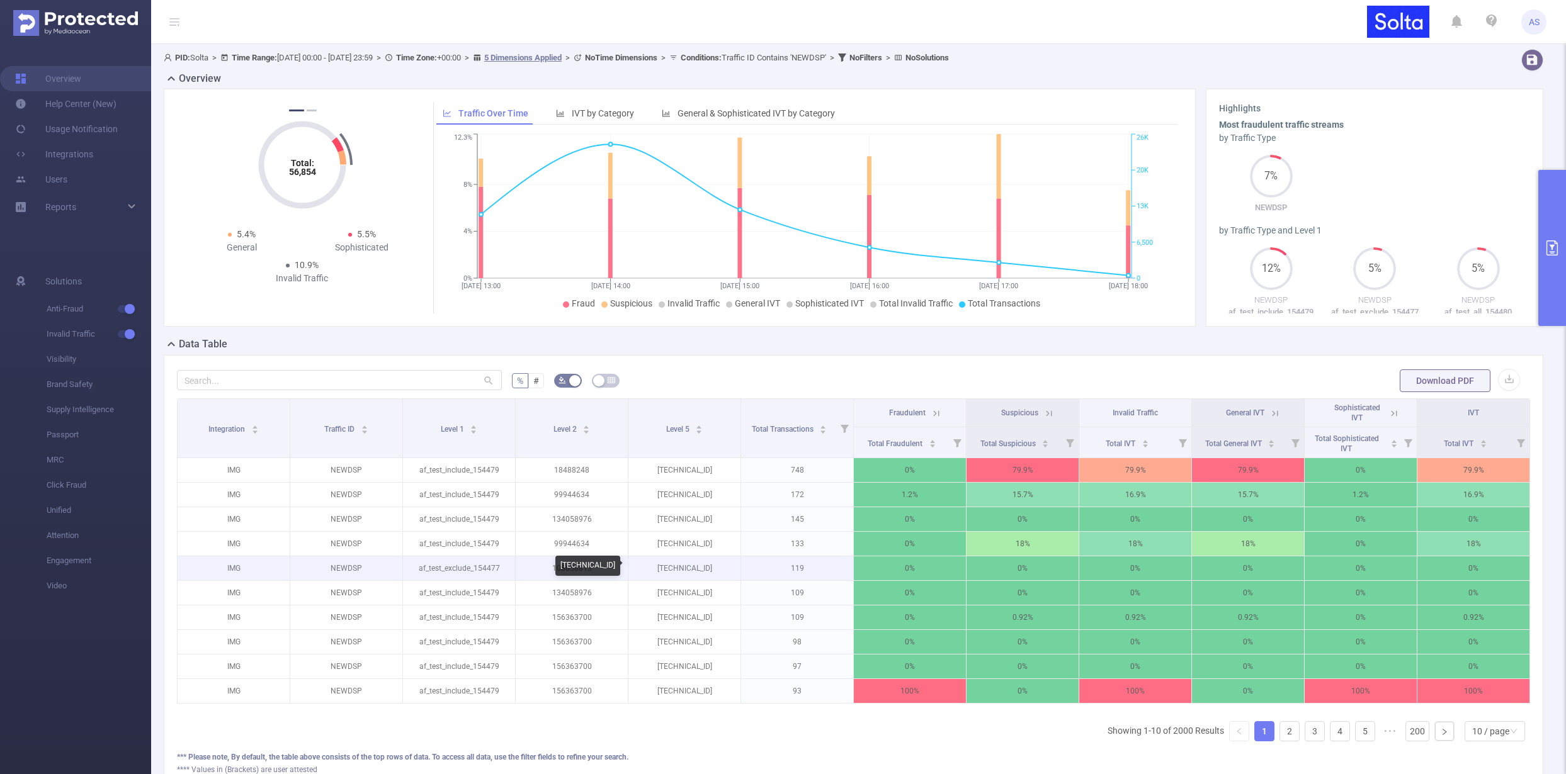
click at [682, 569] on p "185.57.236.149" at bounding box center [684, 568] width 112 height 24
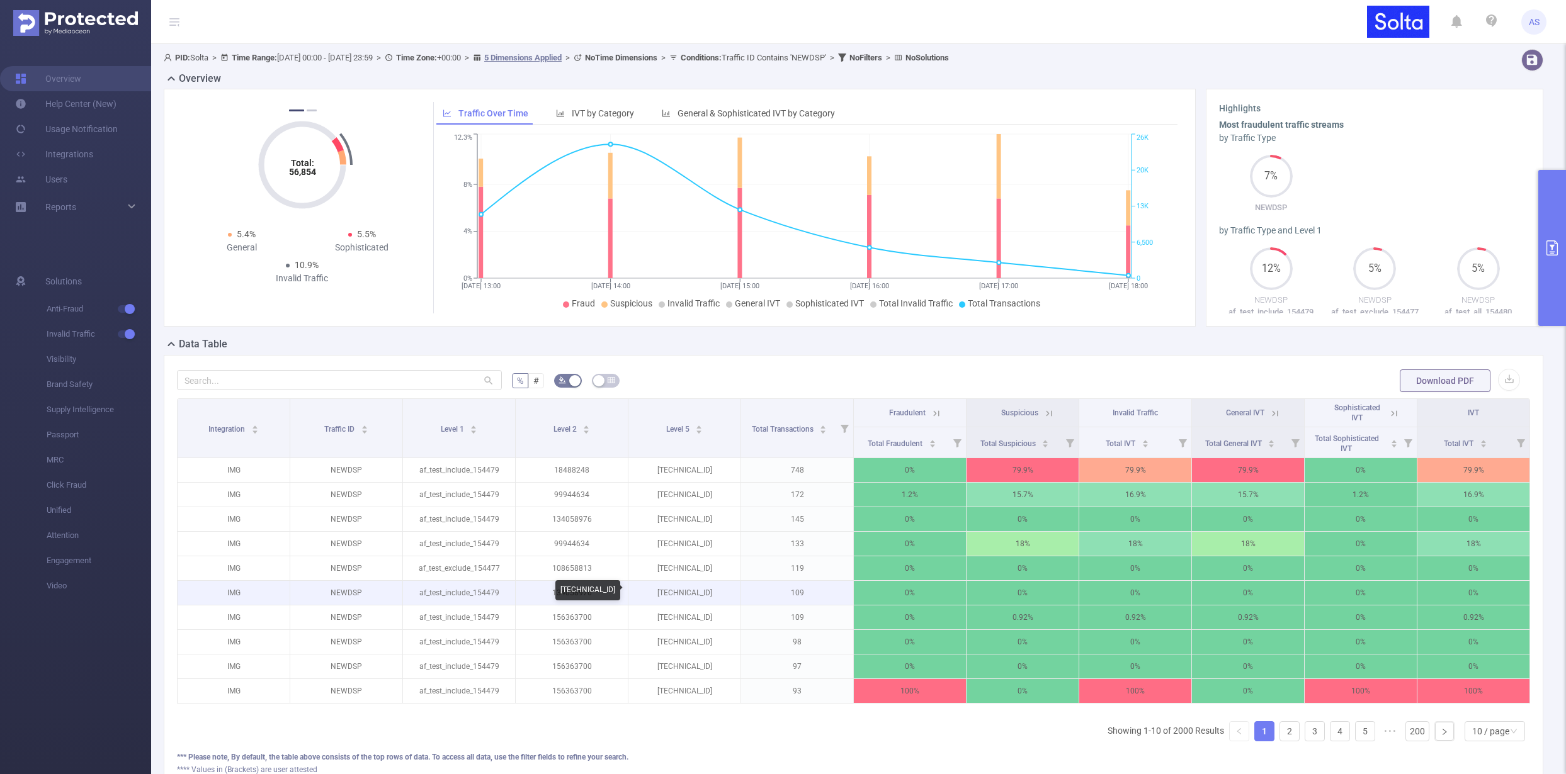
click at [684, 594] on p "104.28.220.247" at bounding box center [684, 593] width 112 height 24
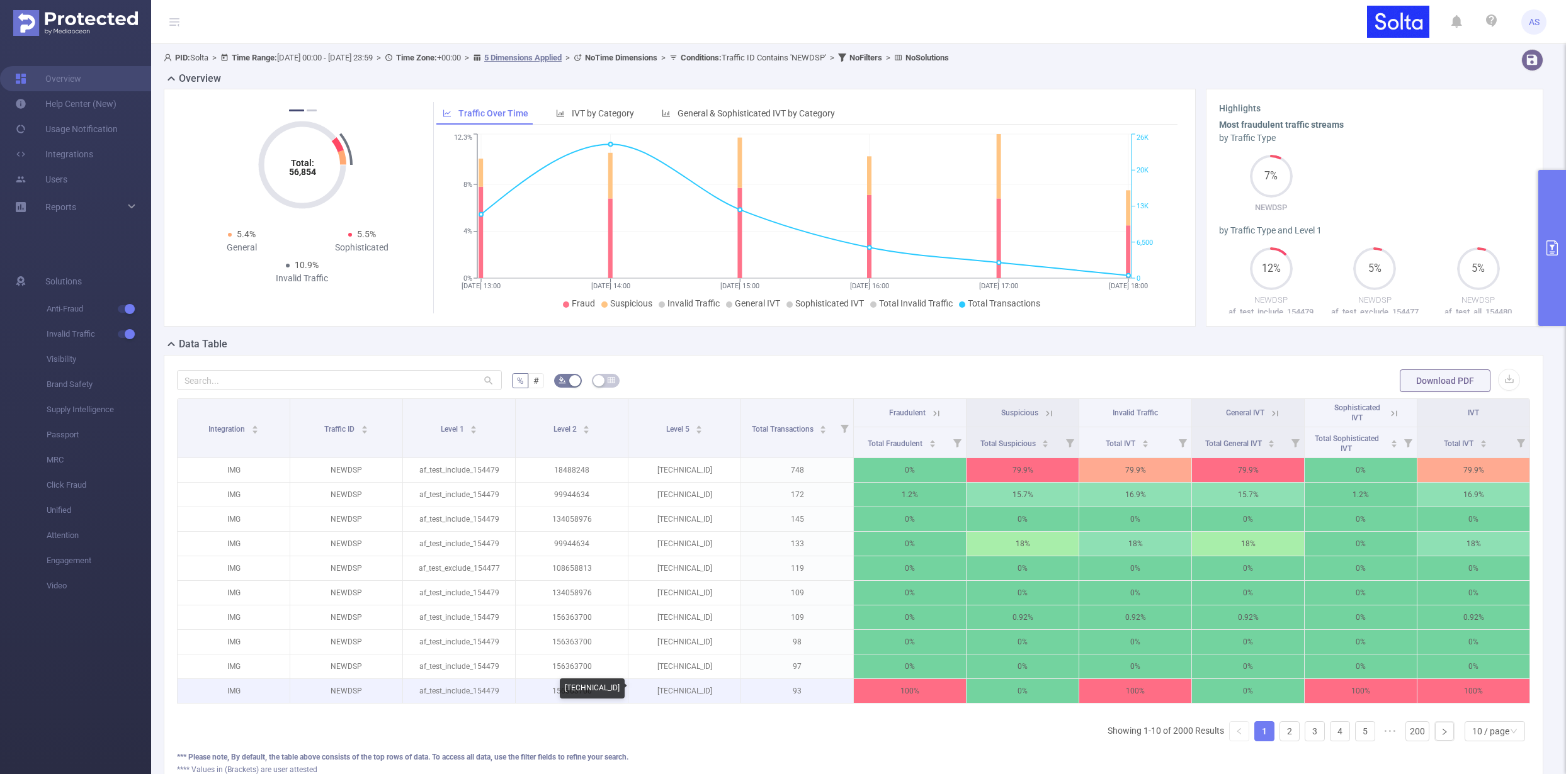
click at [662, 687] on p "80.83.234.232" at bounding box center [684, 691] width 112 height 24
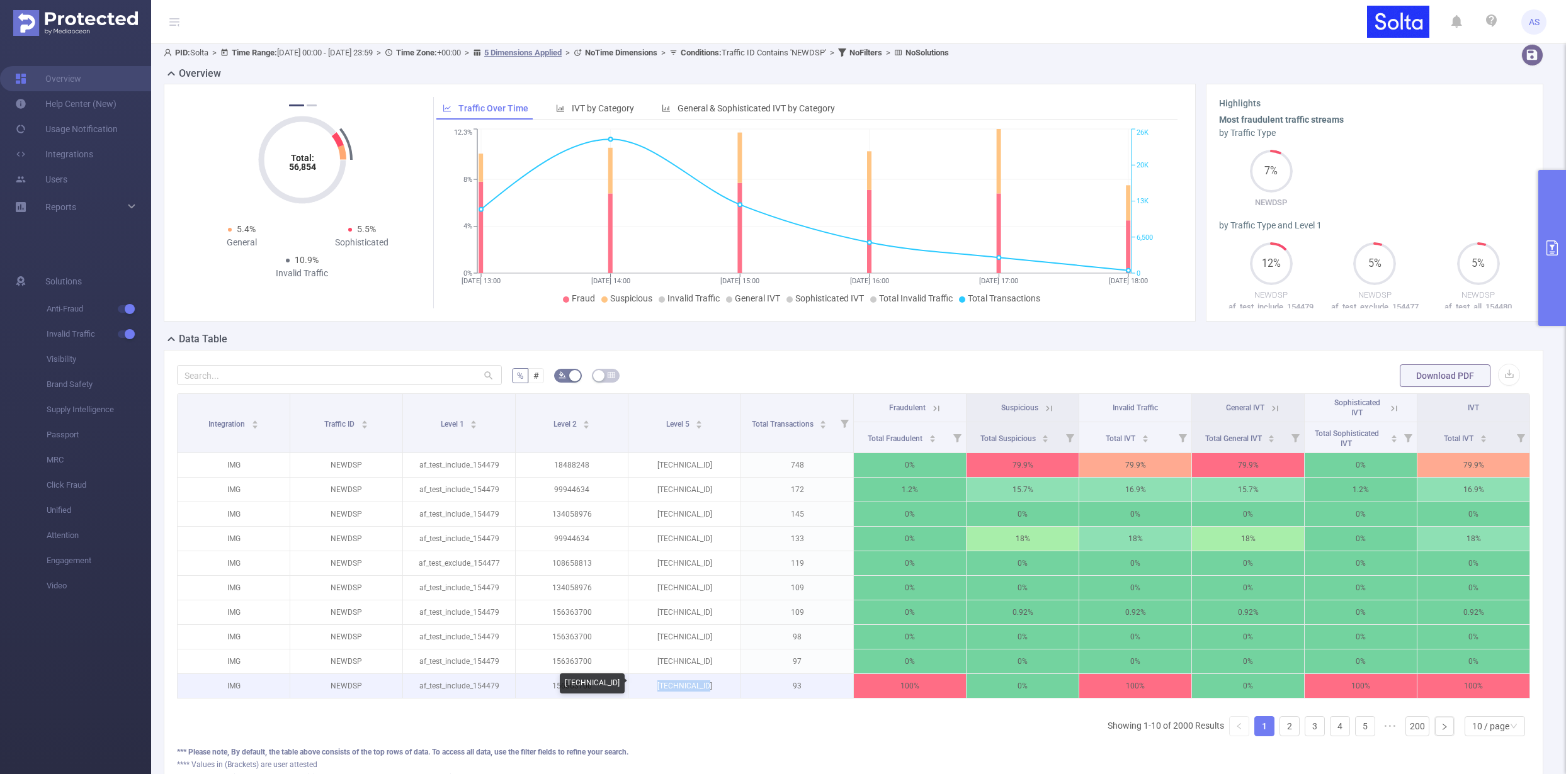
scroll to position [8, 0]
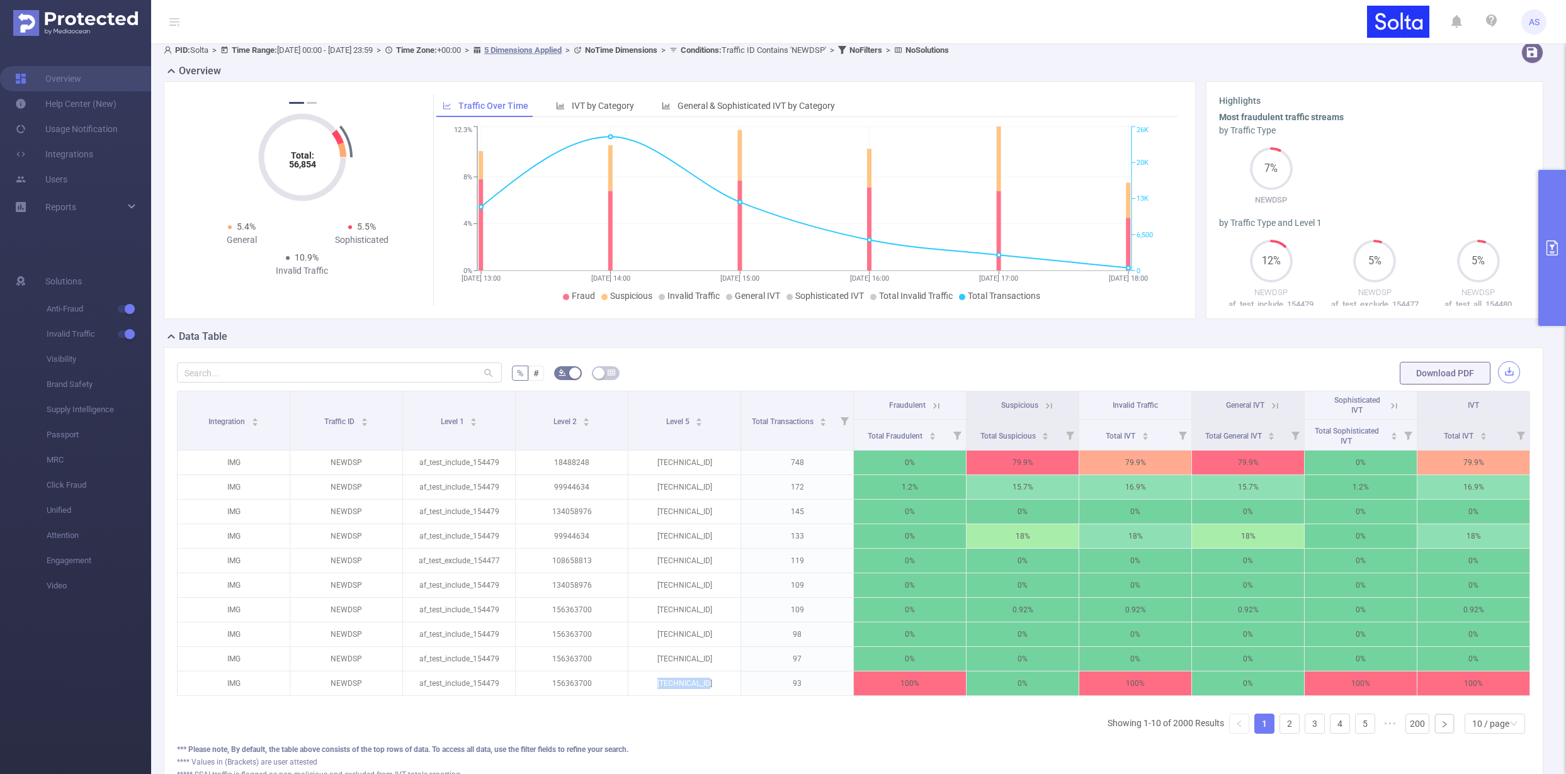
click at [1501, 375] on button "button" at bounding box center [1509, 372] width 22 height 22
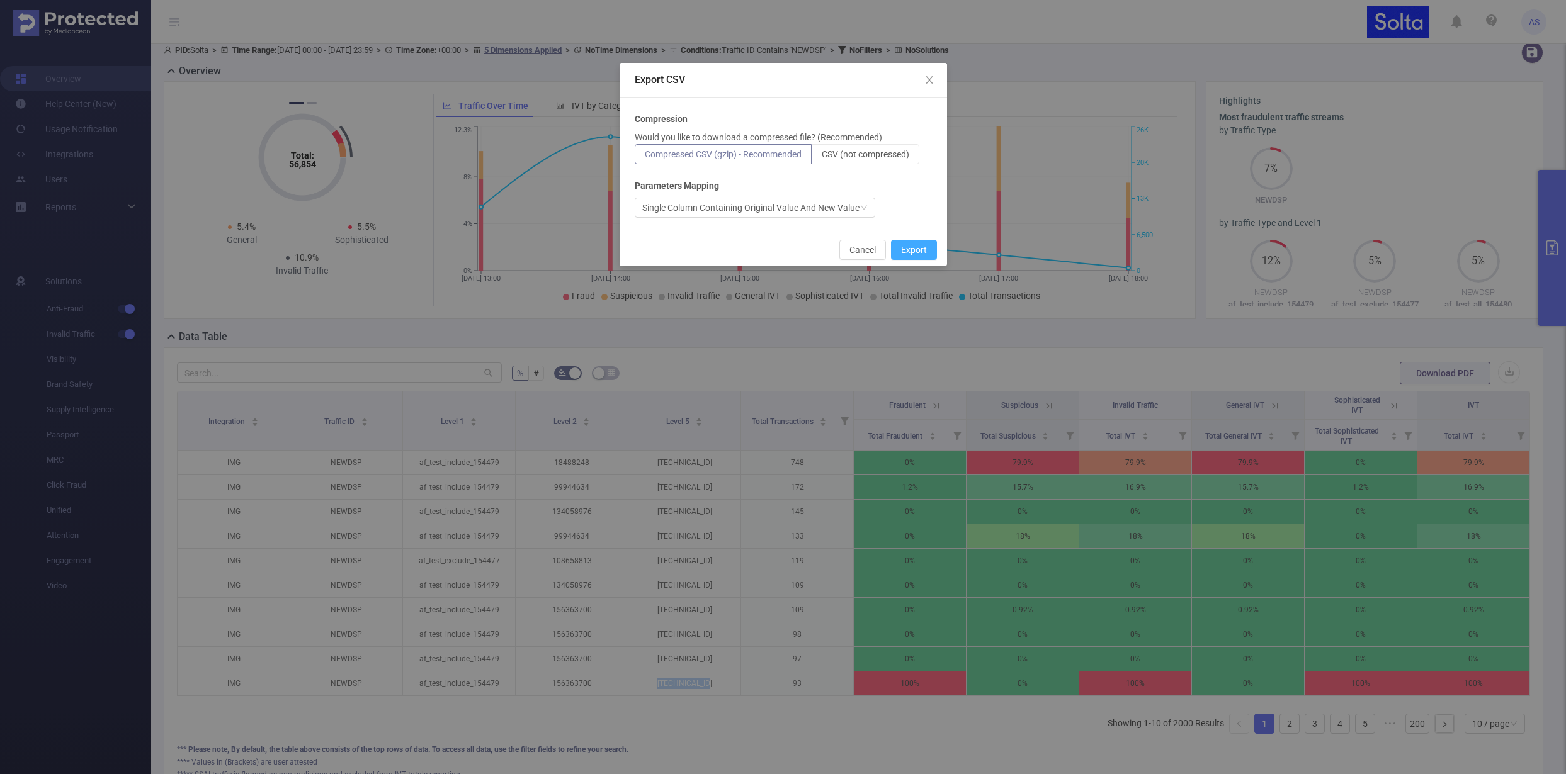
click at [912, 249] on button "Export" at bounding box center [914, 250] width 46 height 20
